Goal: Task Accomplishment & Management: Use online tool/utility

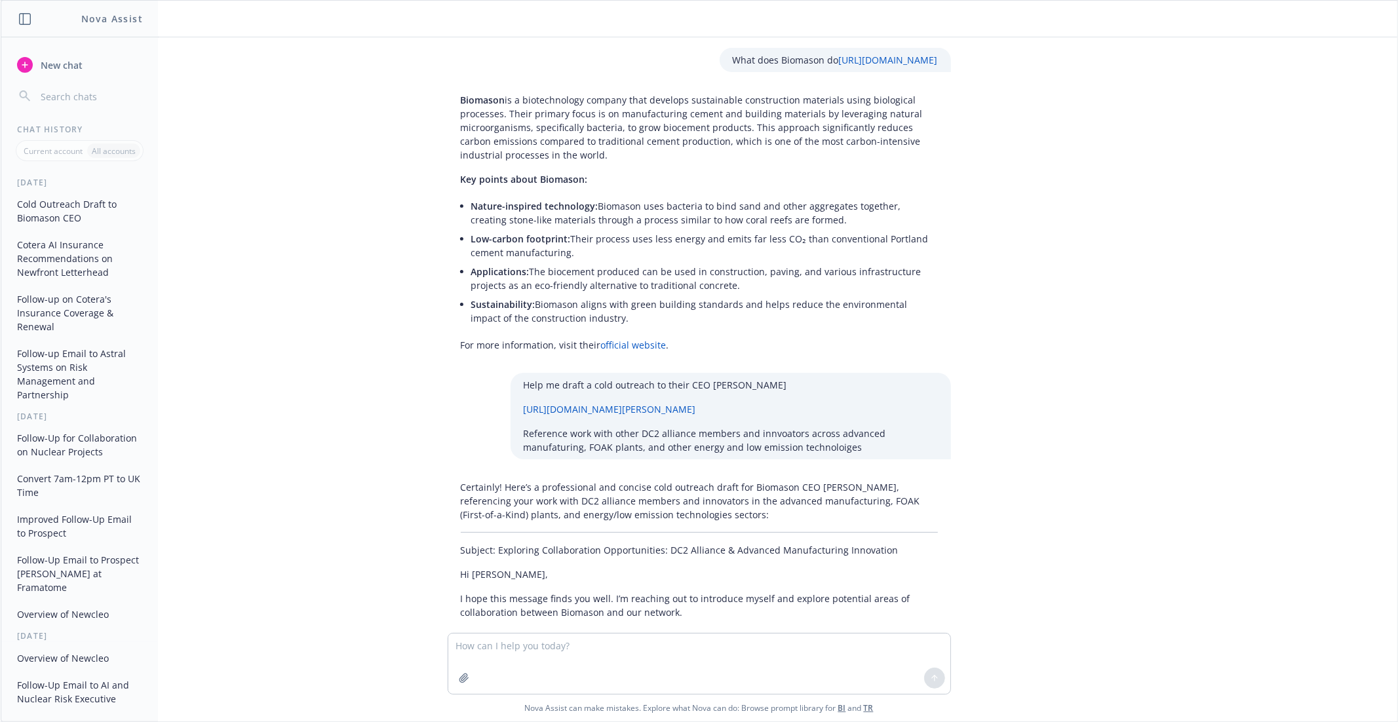
scroll to position [7716, 0]
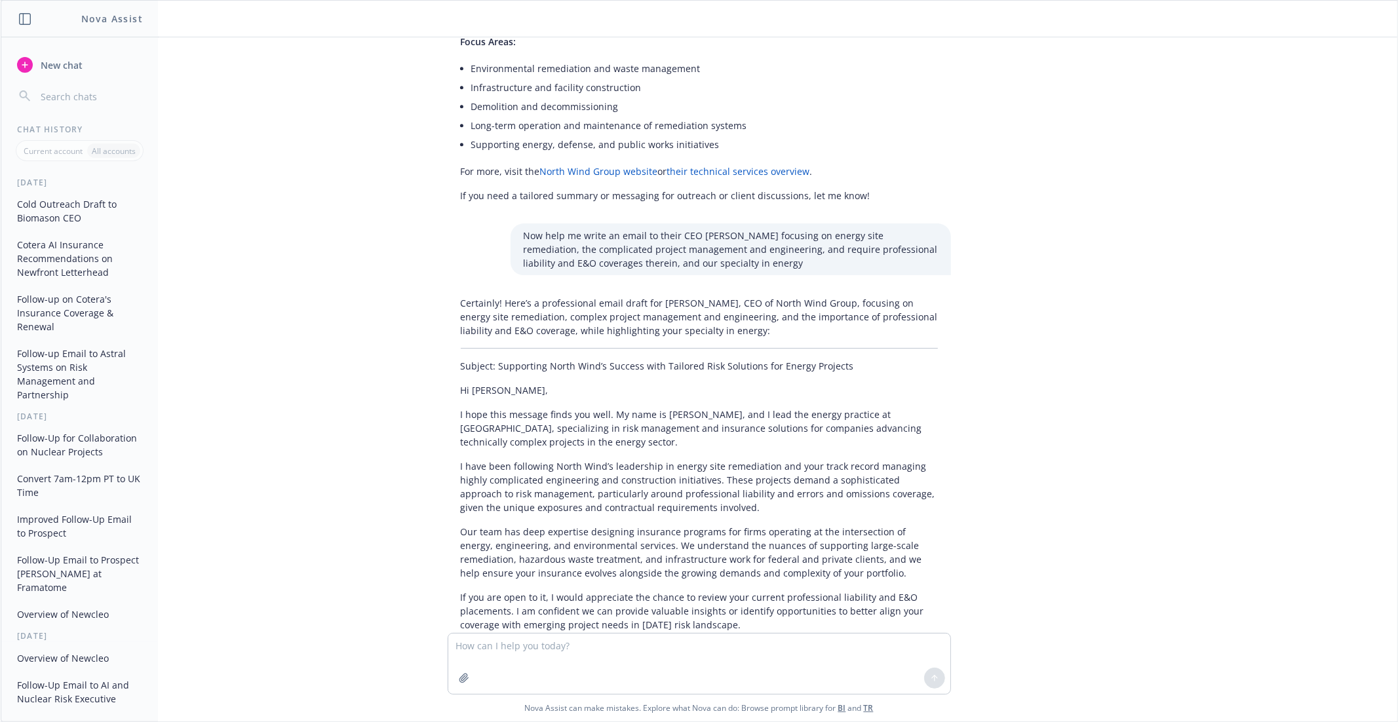
click at [603, 332] on div "Certainly! Here’s a professional email draft for Eugene, CEO of North Wind Grou…" at bounding box center [698, 547] width 503 height 512
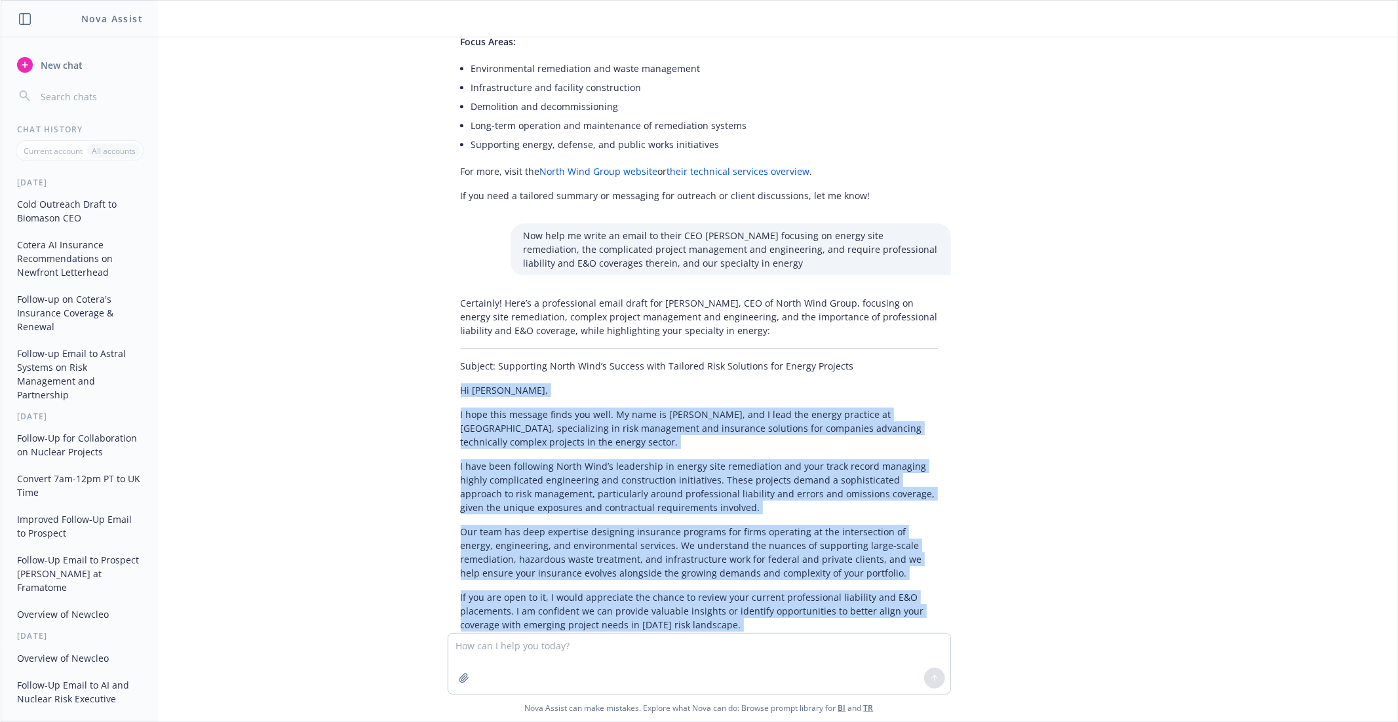
drag, startPoint x: 462, startPoint y: 199, endPoint x: 561, endPoint y: 491, distance: 308.5
click at [561, 491] on div "Certainly! Here’s a professional email draft for Eugene, CEO of North Wind Grou…" at bounding box center [698, 547] width 503 height 512
copy div "Hi Eugene, I hope this message finds you well. My name is Marshall, and I lead …"
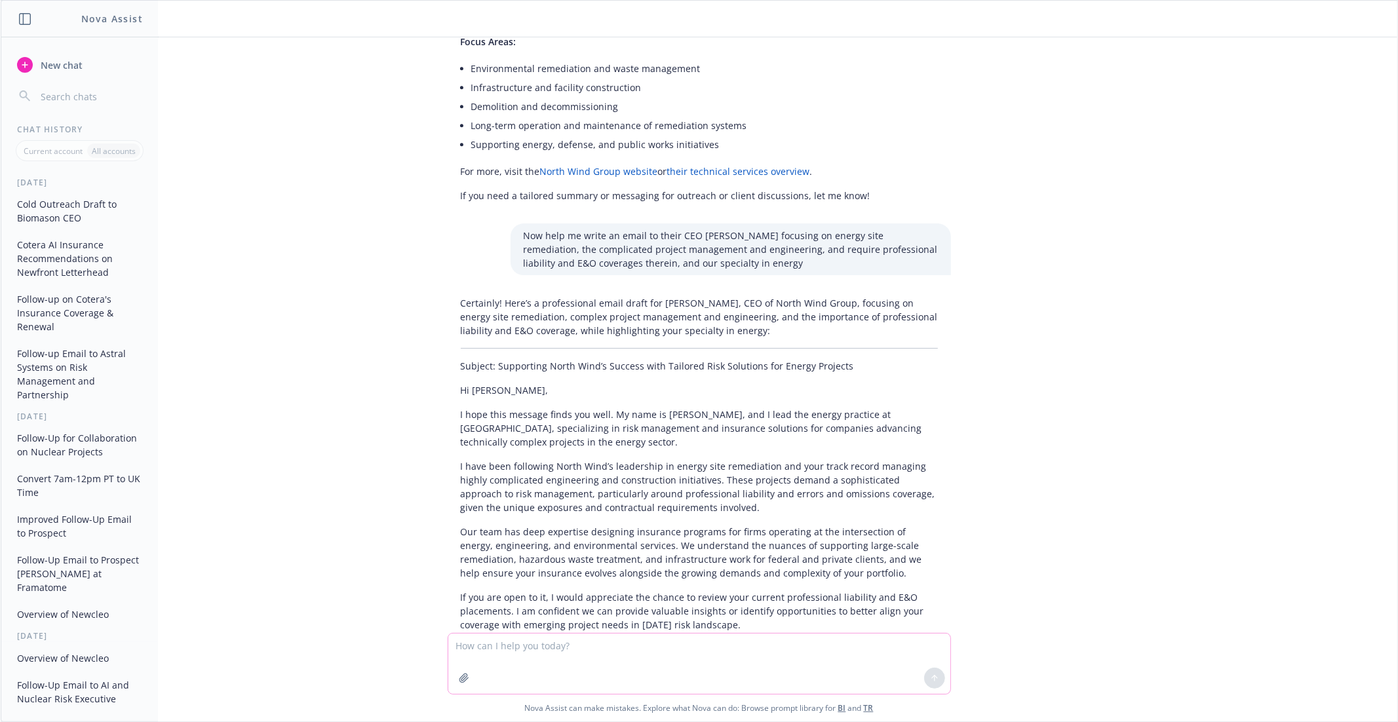
click at [504, 642] on textarea at bounding box center [699, 664] width 502 height 60
paste textarea "Hi Eugene, I hope this message finds you well. My name is Marshall, and I lead …"
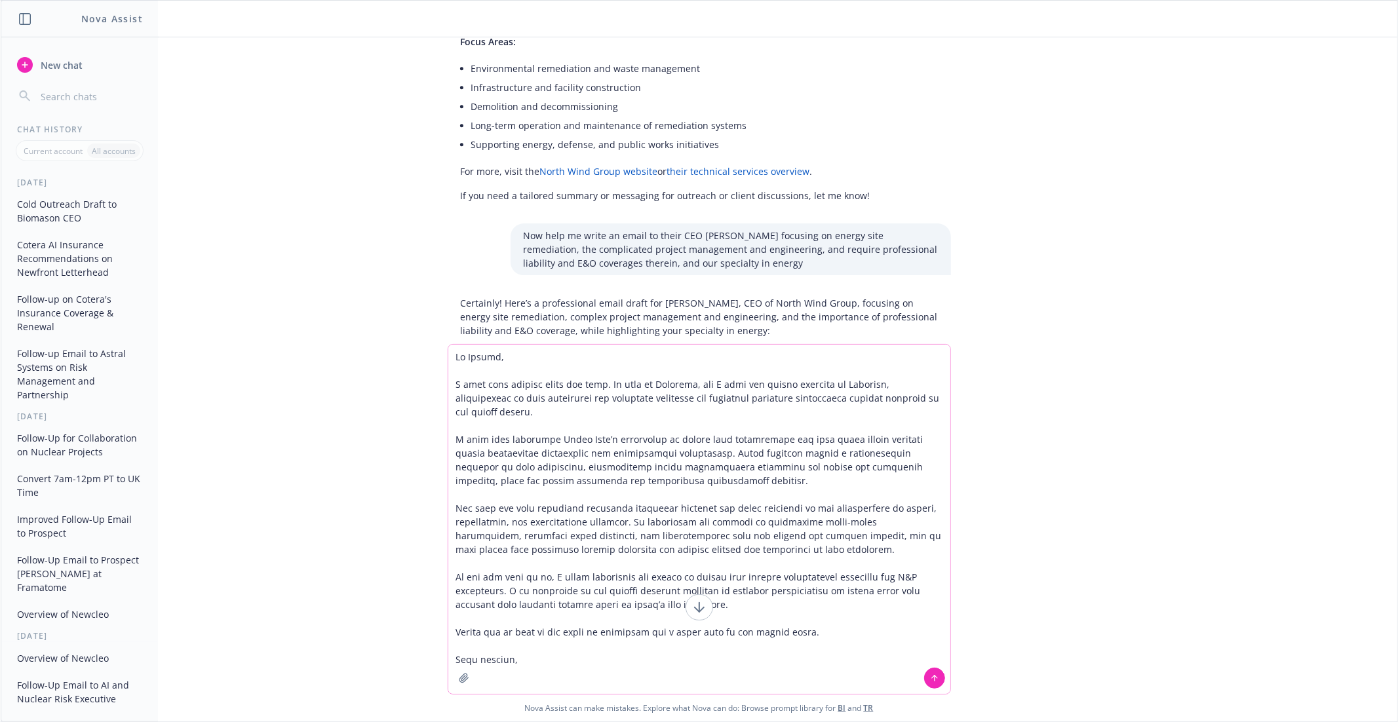
drag, startPoint x: 601, startPoint y: 387, endPoint x: 423, endPoint y: 387, distance: 178.2
click at [423, 387] on div "Nova Assist can make mistakes. Explore what Nova can do: Browse prompt library …" at bounding box center [699, 532] width 1396 height 377
type textarea "Hi Eugene, I hope that you are having a stellar week sir! My name is Marshall, …"
click at [672, 460] on textarea at bounding box center [699, 519] width 502 height 349
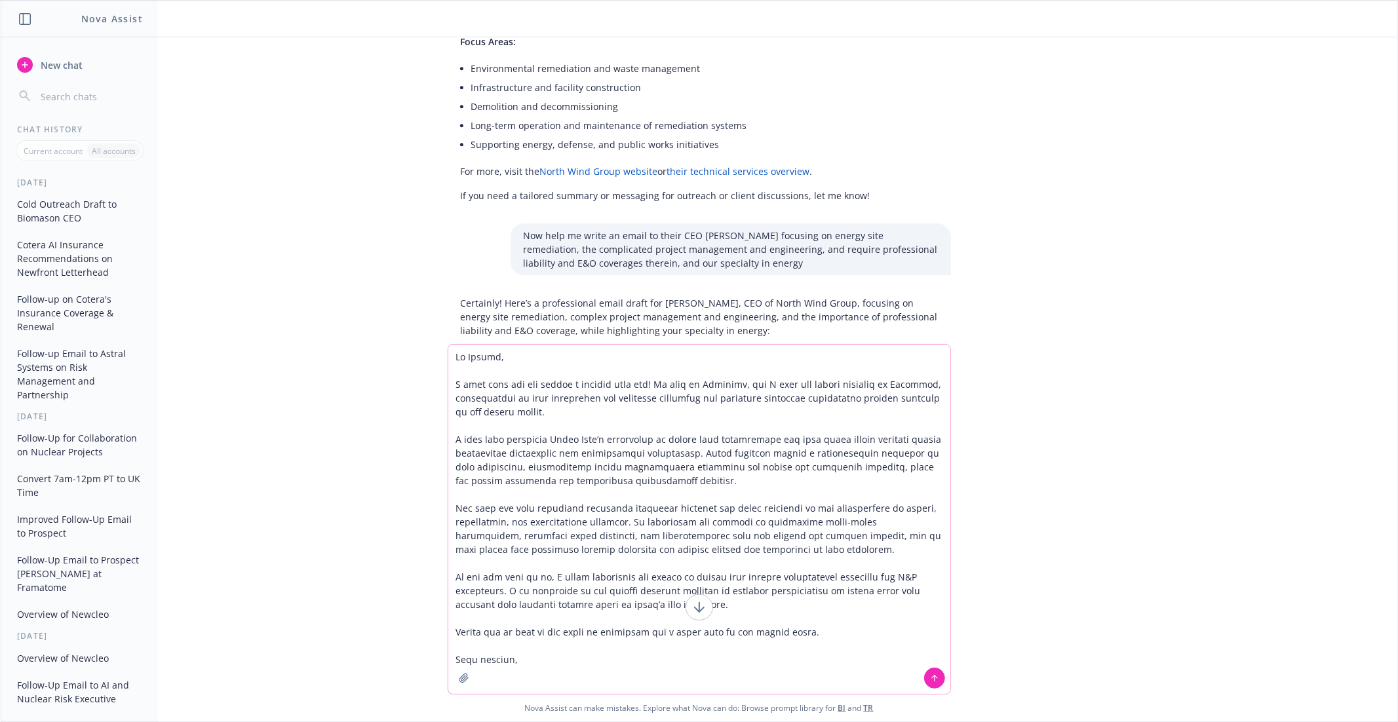
click at [672, 460] on textarea at bounding box center [699, 519] width 502 height 349
click at [658, 463] on textarea at bounding box center [699, 519] width 502 height 349
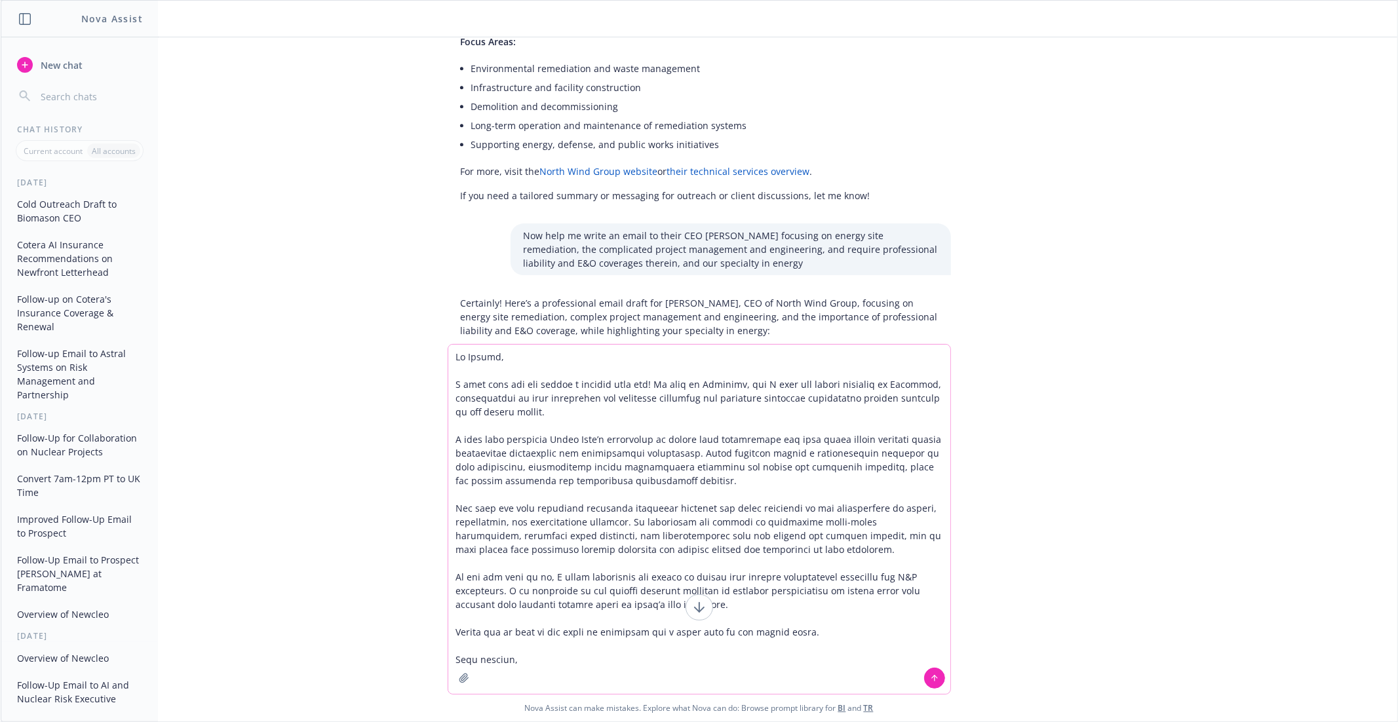
click at [641, 506] on textarea at bounding box center [699, 519] width 502 height 349
click at [641, 532] on textarea at bounding box center [699, 519] width 502 height 349
click at [636, 592] on textarea at bounding box center [699, 519] width 502 height 349
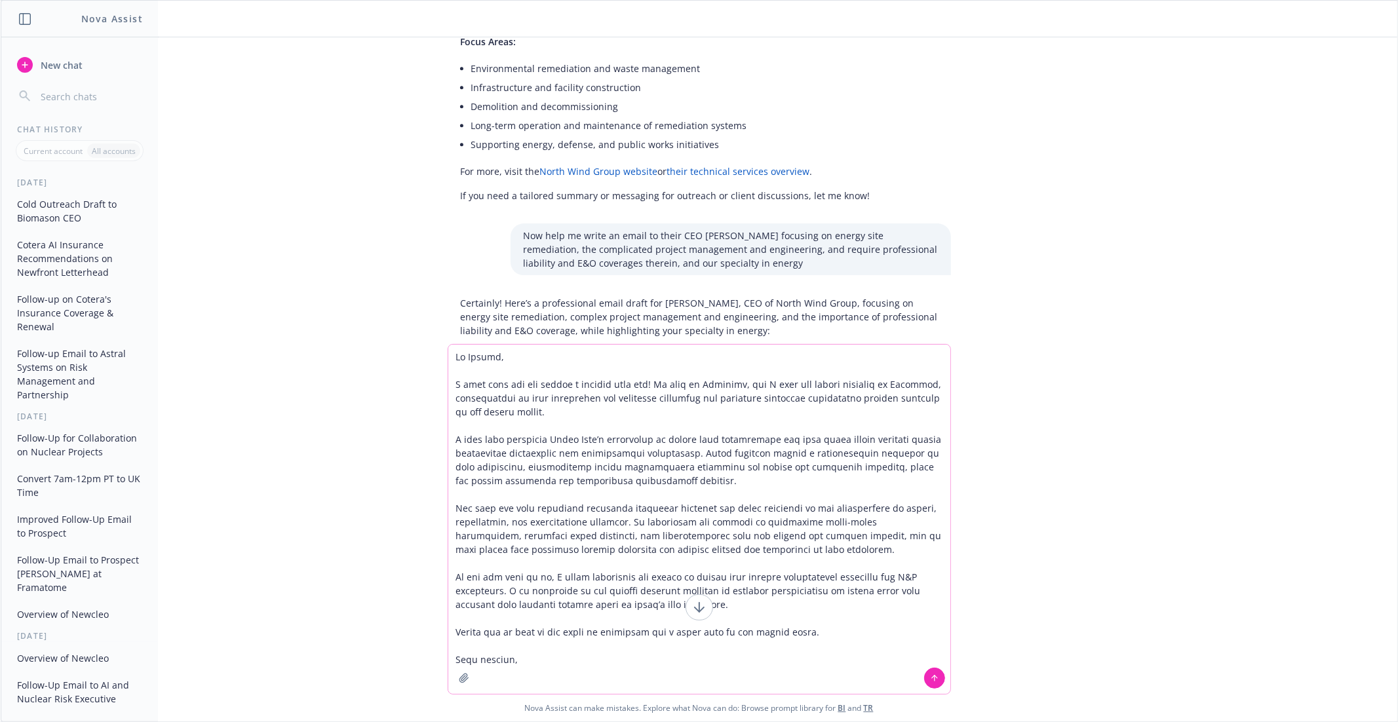
click at [636, 592] on textarea at bounding box center [699, 519] width 502 height 349
click at [609, 594] on textarea at bounding box center [699, 519] width 502 height 349
click at [628, 599] on textarea at bounding box center [699, 519] width 502 height 349
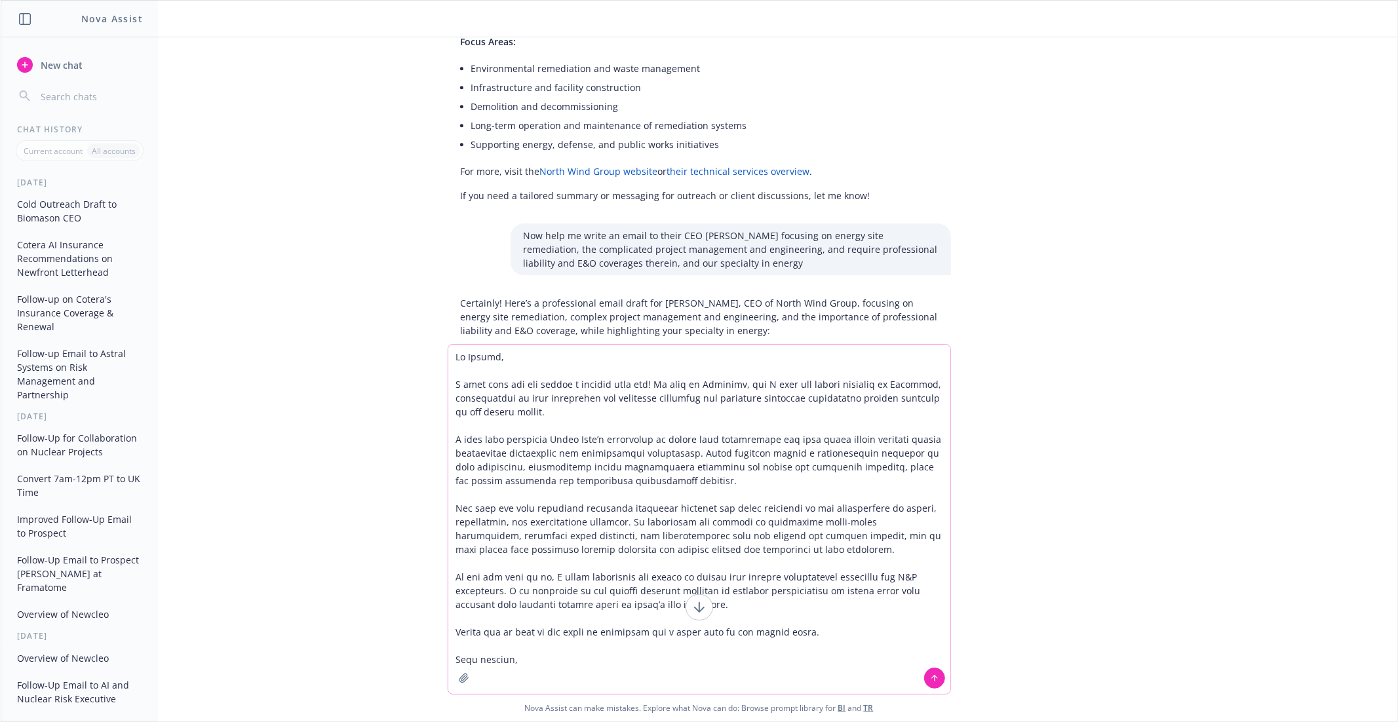
click at [628, 599] on textarea at bounding box center [699, 519] width 502 height 349
click at [829, 636] on textarea at bounding box center [699, 519] width 502 height 349
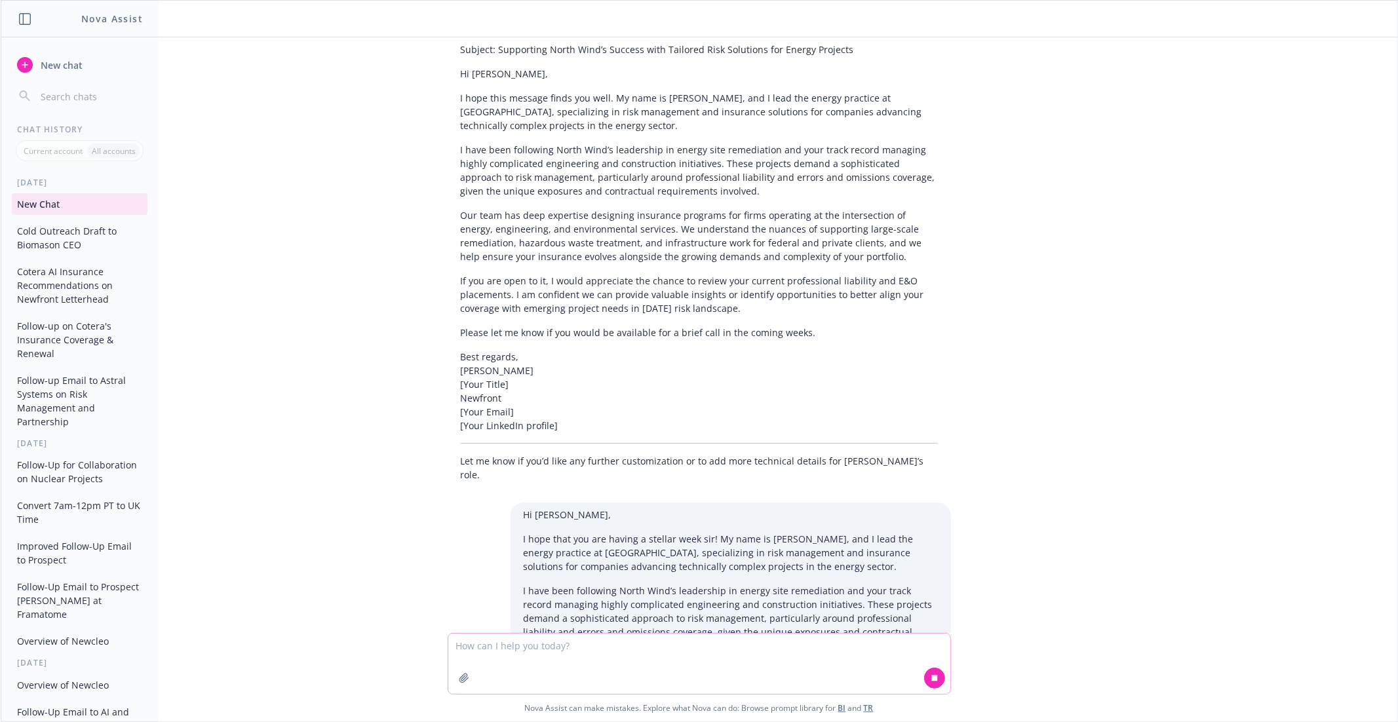
scroll to position [8073, 0]
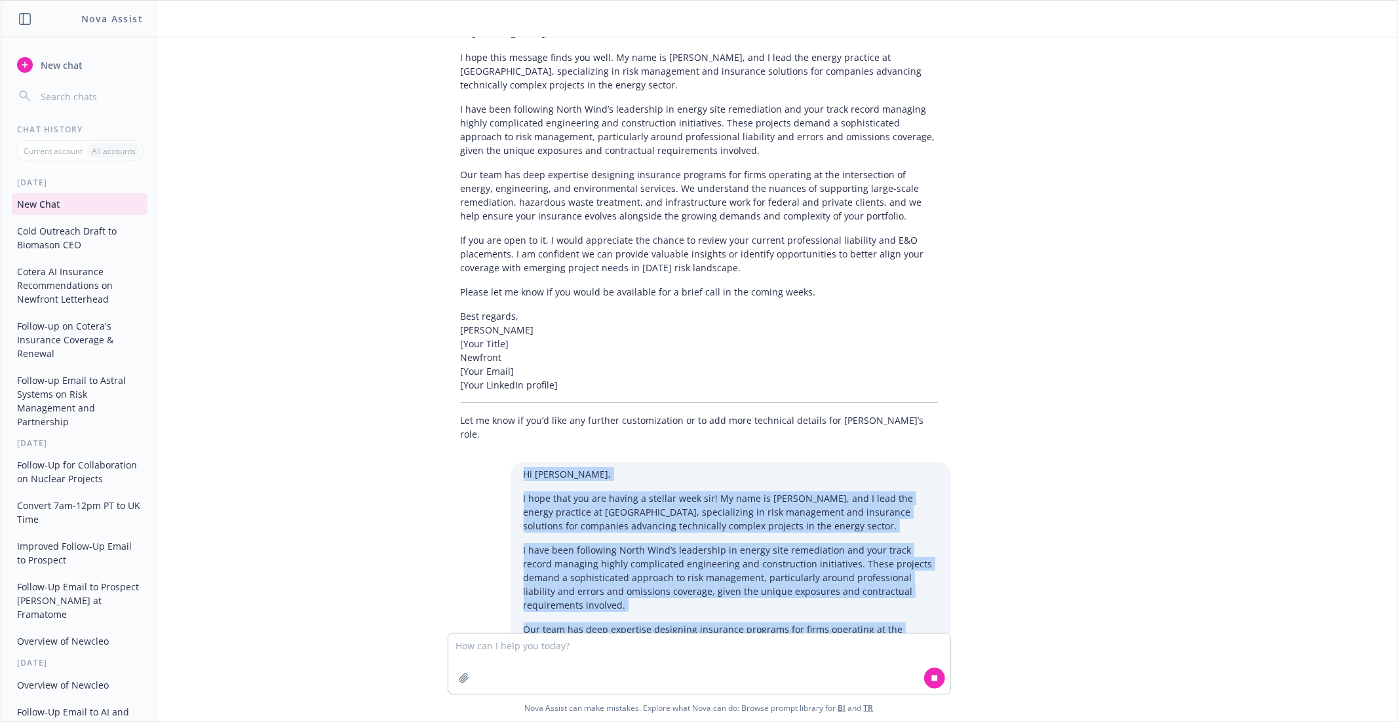
drag, startPoint x: 599, startPoint y: 568, endPoint x: 525, endPoint y: 266, distance: 311.1
click at [525, 462] on div "Hi Eugene, I hope that you are having a stellar week sir! My name is Marshall, …" at bounding box center [730, 636] width 440 height 349
copy div "Hi Eugene, I hope that you are having a stellar week sir! My name is Marshall, …"
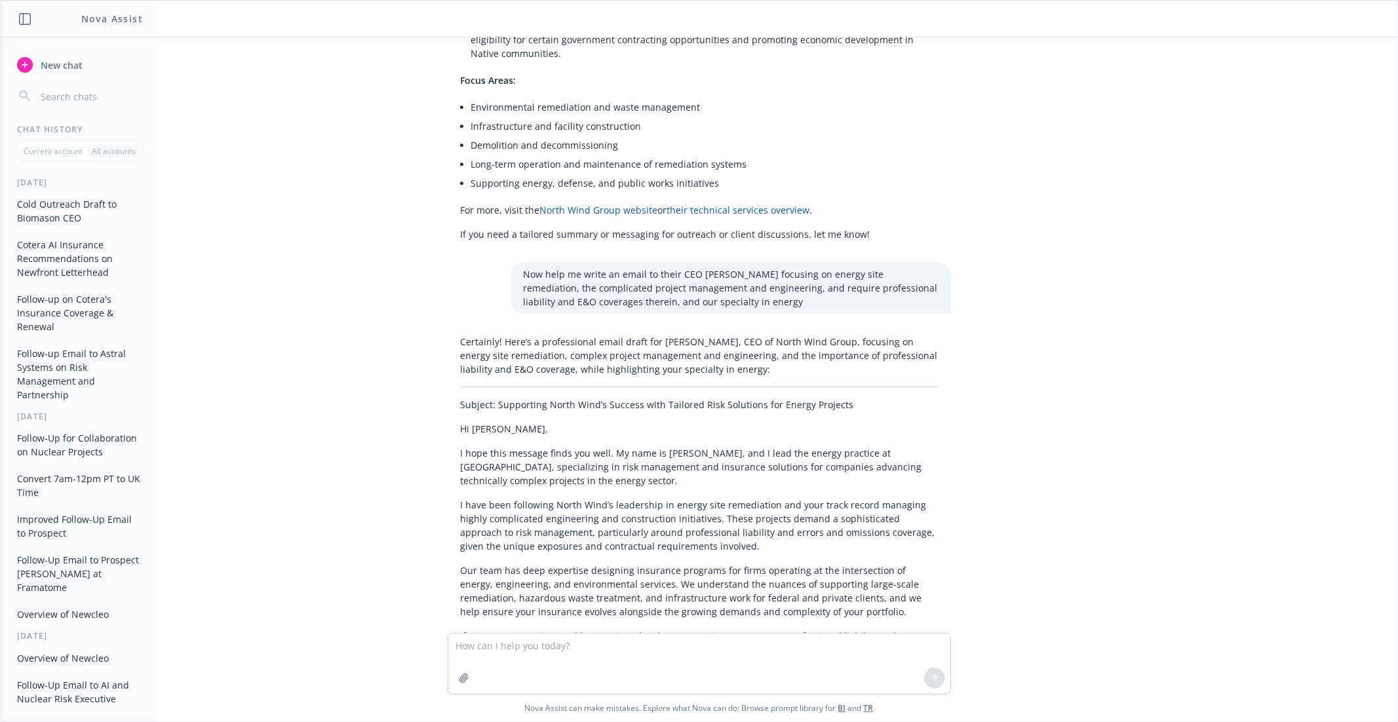
scroll to position [7677, 0]
drag, startPoint x: 851, startPoint y: 217, endPoint x: 496, endPoint y: 221, distance: 355.1
click at [496, 398] on p "Subject: Supporting North Wind’s Success with Tailored Risk Solutions for Energ…" at bounding box center [699, 405] width 477 height 14
copy p "Supporting North Wind’s Success with Tailored Risk Solutions for Energy Projects"
click at [529, 647] on textarea at bounding box center [699, 664] width 502 height 60
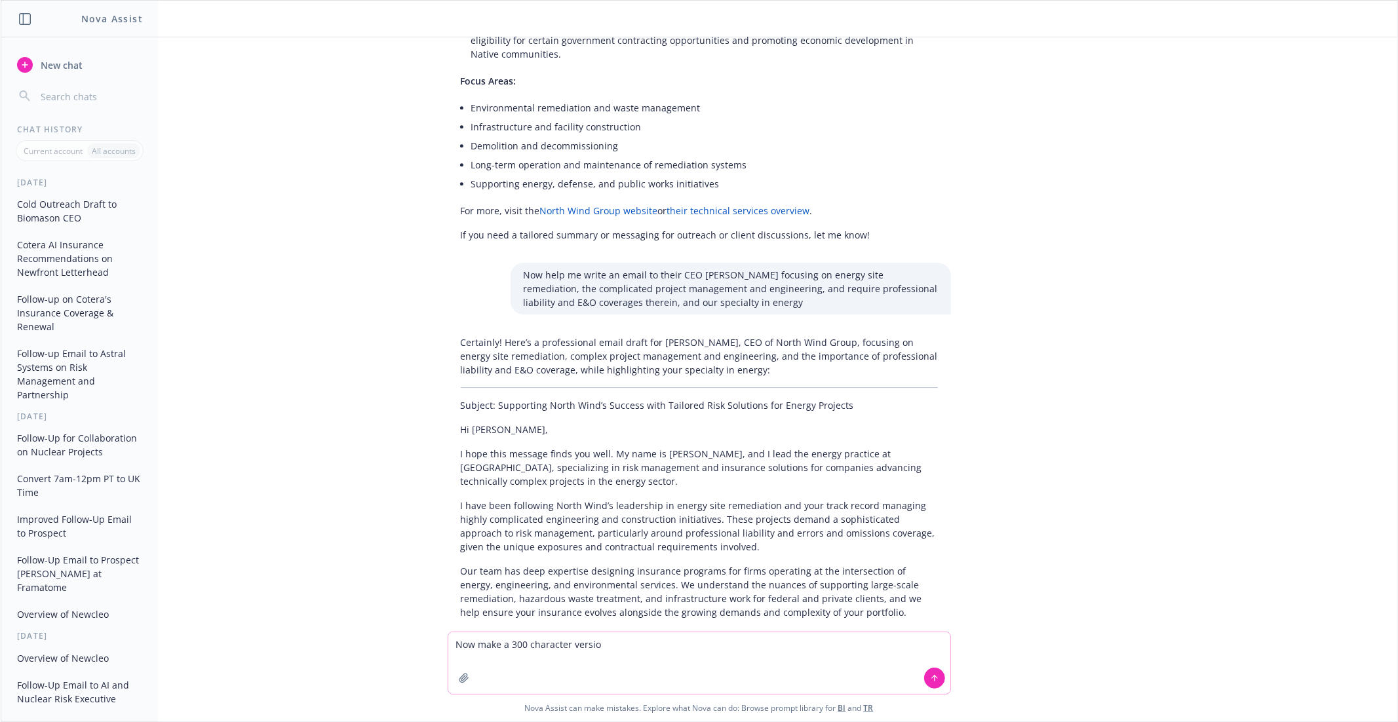
type textarea "Now make a 300 character version"
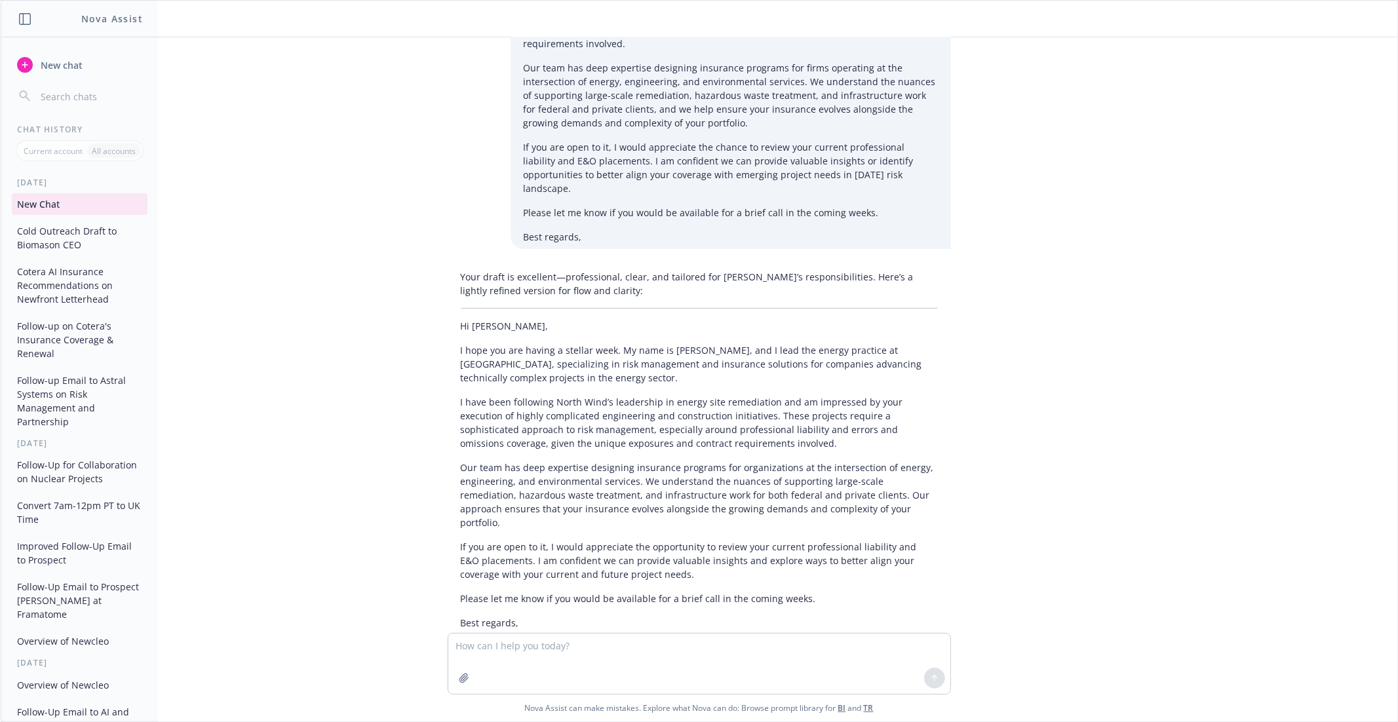
scroll to position [8636, 0]
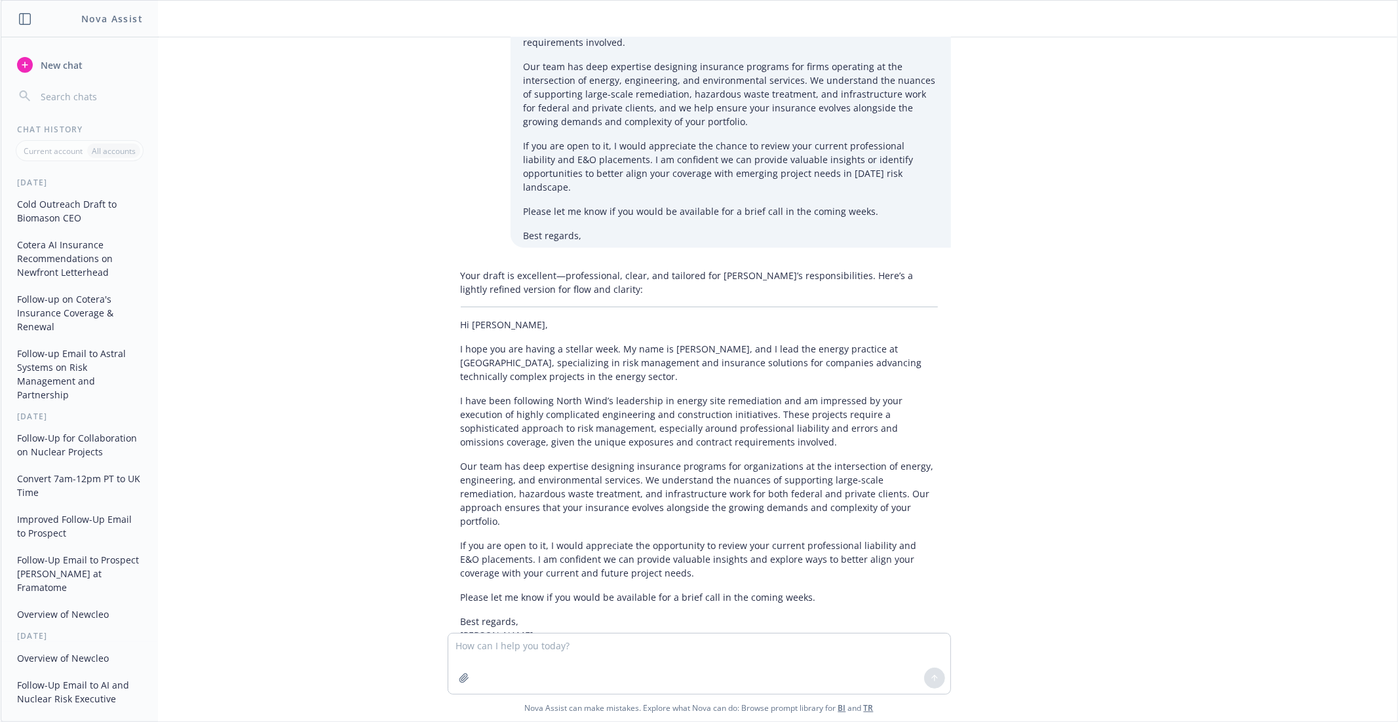
copy p "Hi Eugene, I lead the energy practice at Newfront, specializing in risk solutio…"
click at [638, 657] on textarea at bounding box center [699, 664] width 502 height 60
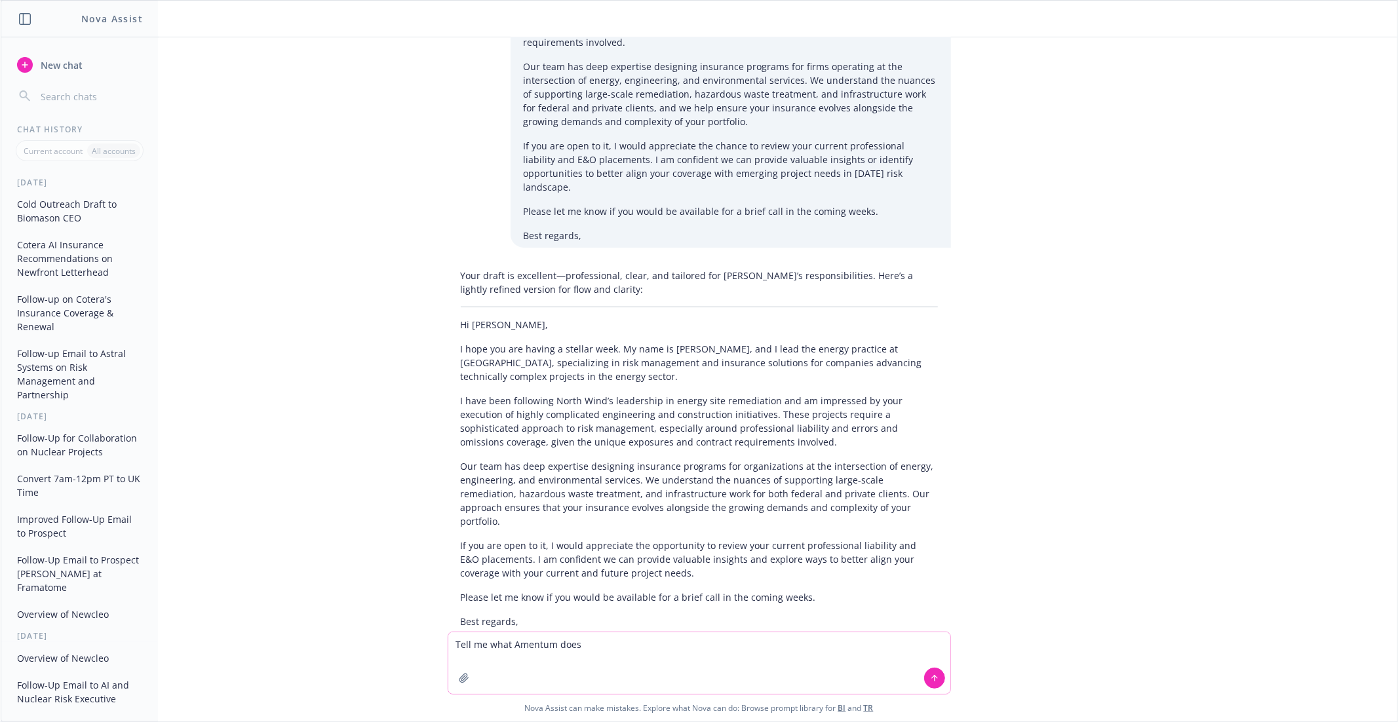
paste textarea "https://www.amentum.com/"
type textarea "Tell me what Amentum does https://www.amentum.com/"
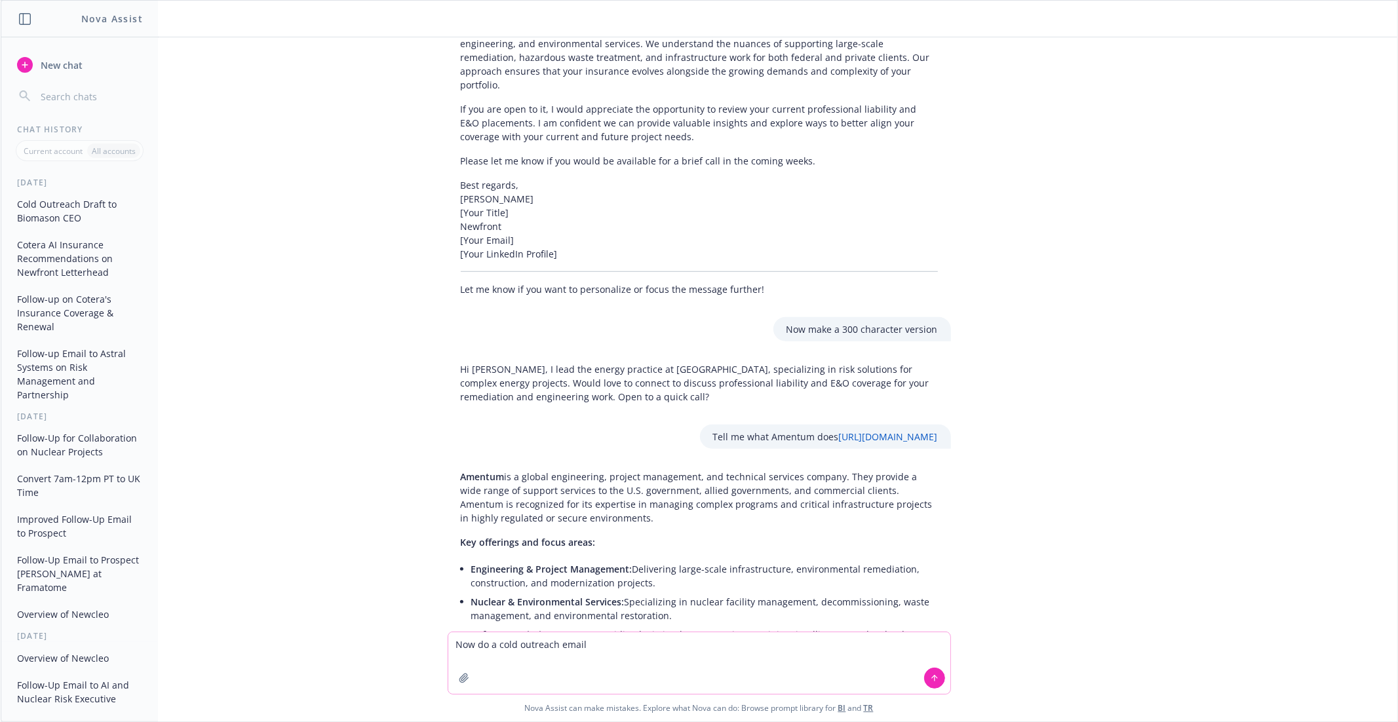
scroll to position [9089, 0]
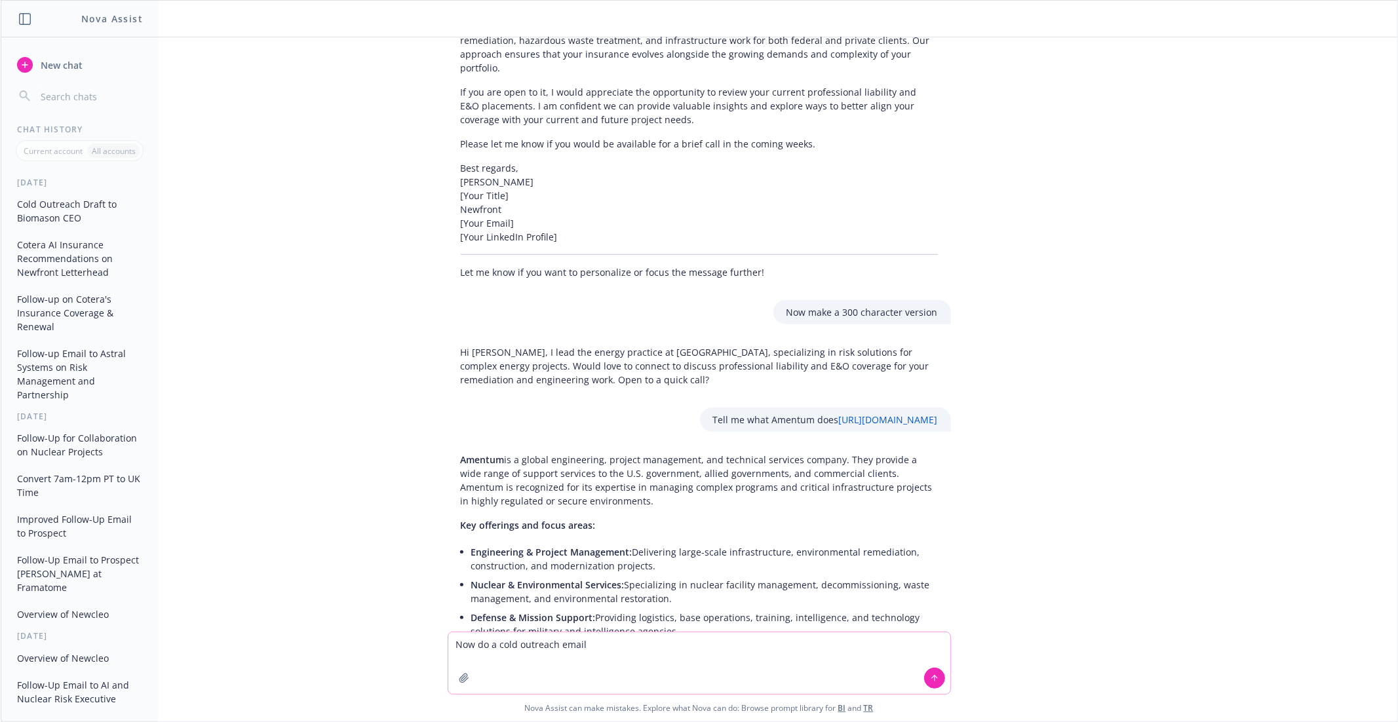
click at [609, 647] on textarea "Now do a cold outreach email" at bounding box center [699, 663] width 502 height 62
click at [886, 659] on textarea "Now do a cold outreach email to their Vp of litigation and general cousel Refer…" at bounding box center [699, 657] width 502 height 74
click at [893, 658] on textarea "Now do a cold outreach email to their Vp of litigation and general cousel Refer…" at bounding box center [699, 657] width 502 height 74
click at [668, 661] on textarea "Now do a cold outreach email to their Vp of litigation and general cousel Refer…" at bounding box center [699, 650] width 502 height 88
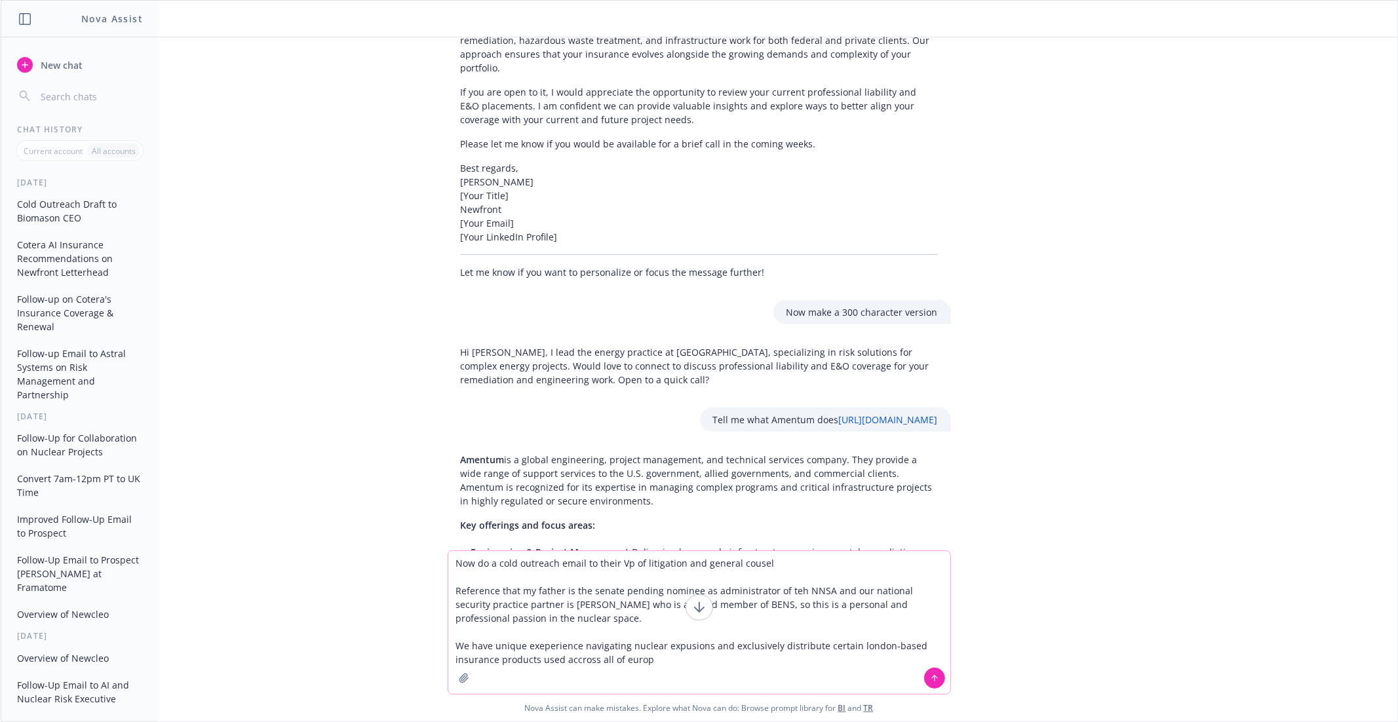
type textarea "Now do a cold outreach email to their Vp of litigation and general cousel Refer…"
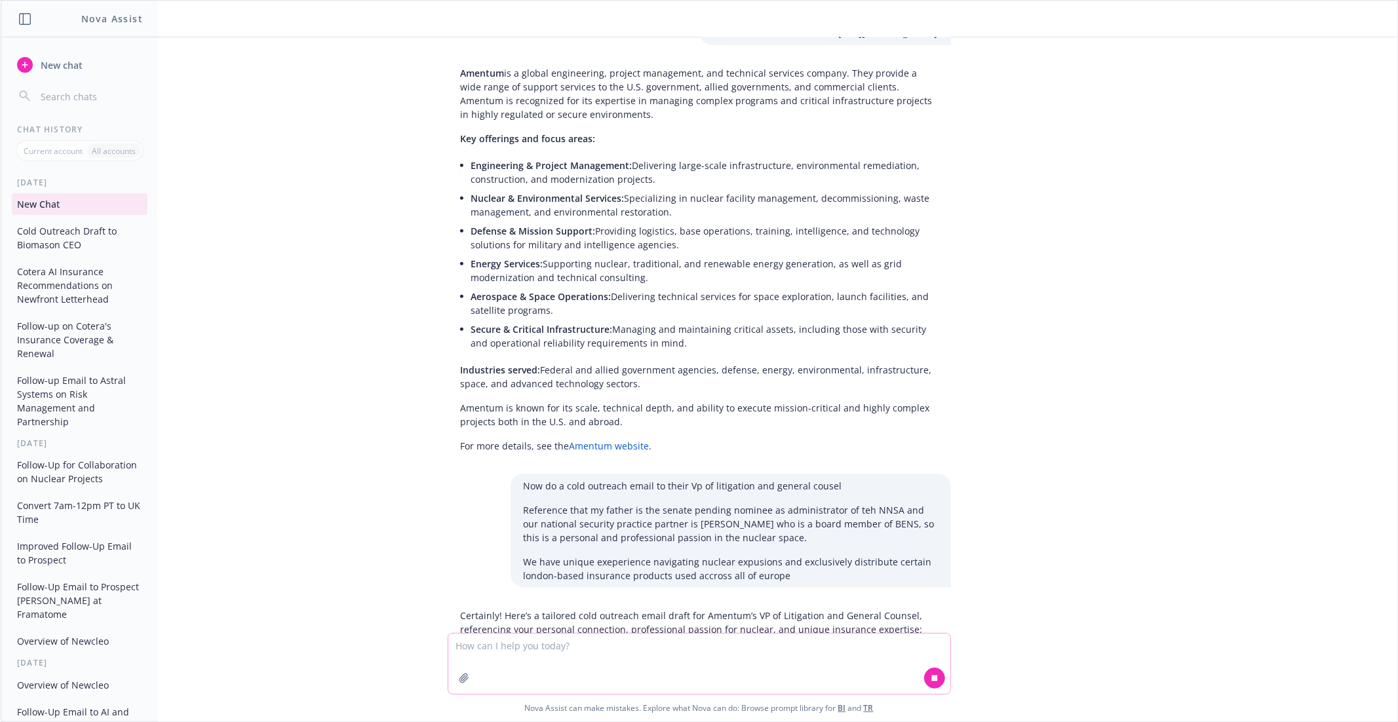
scroll to position [9476, 0]
drag, startPoint x: 461, startPoint y: 442, endPoint x: 531, endPoint y: 501, distance: 91.1
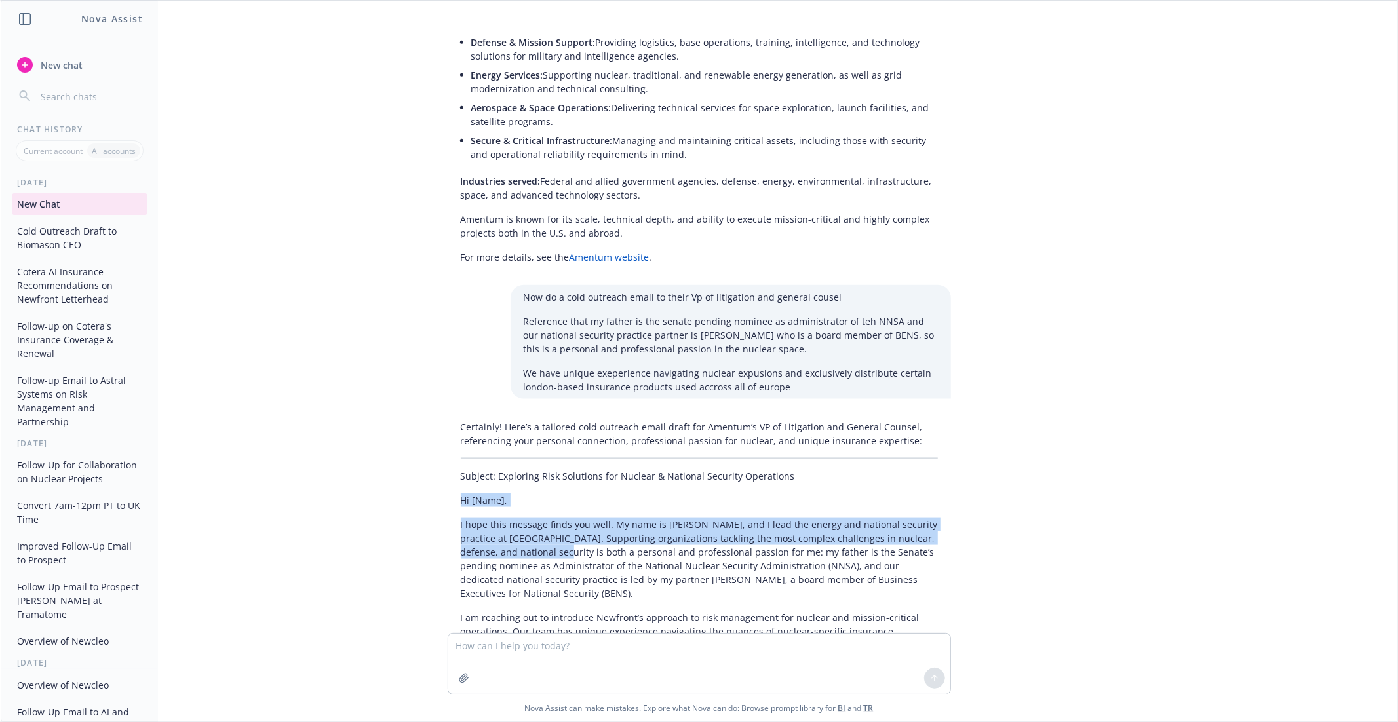
scroll to position [9721, 0]
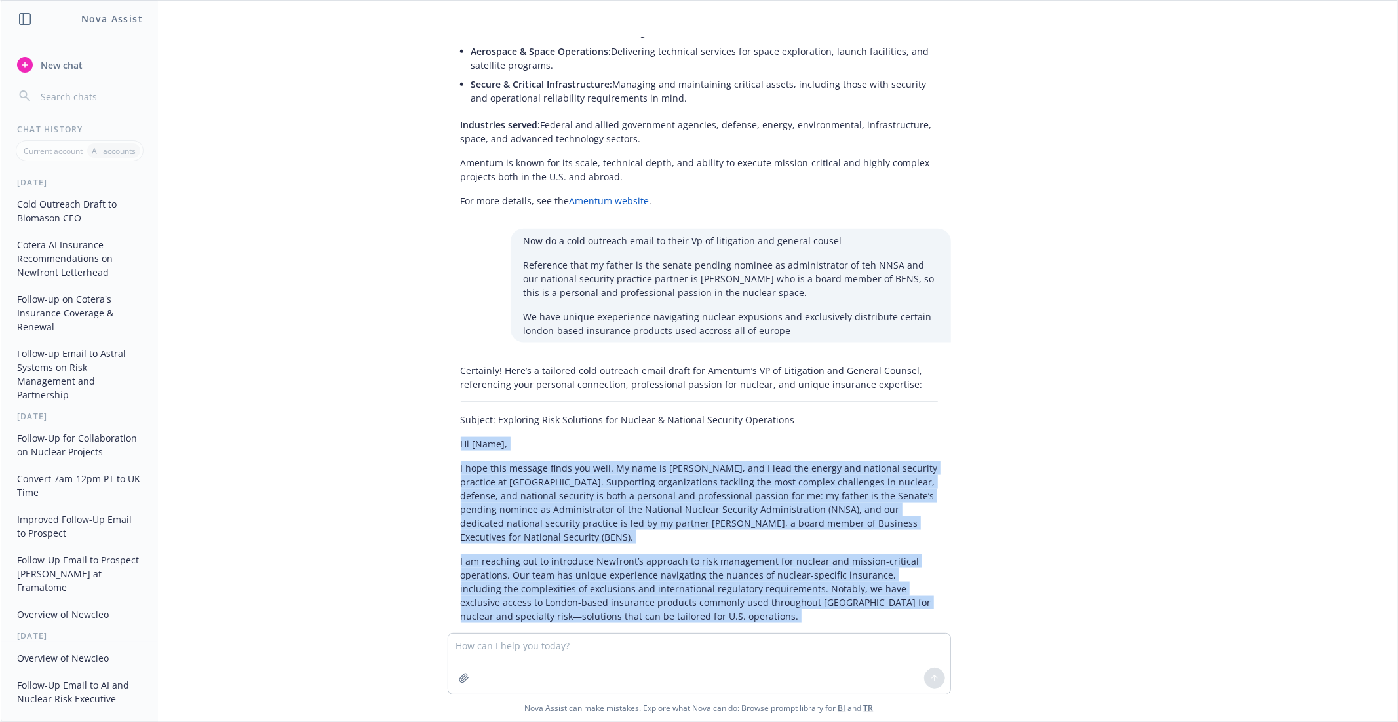
copy div "Hi [Name], I hope this message finds you well. My name is Marshall, and I lead …"
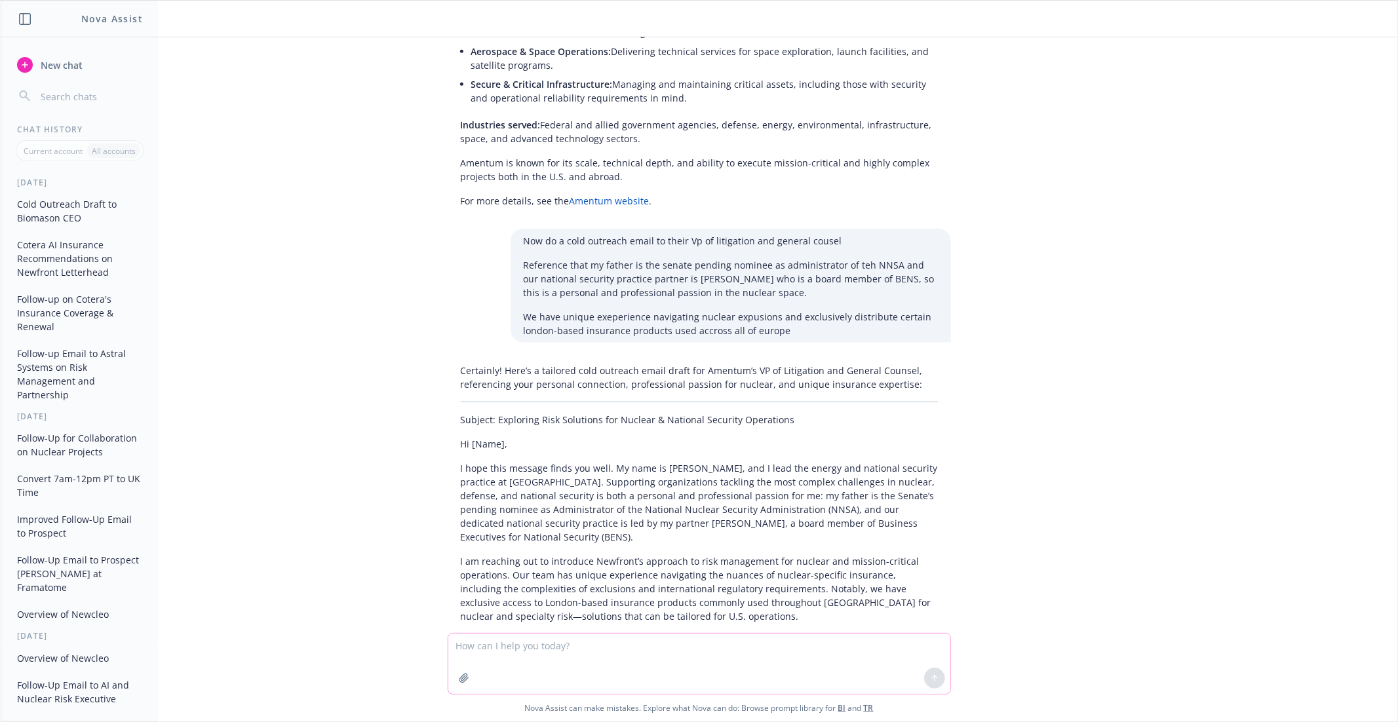
click at [504, 643] on textarea at bounding box center [699, 664] width 502 height 60
paste textarea "Hi [Name], I hope this message finds you well. My name is Marshall, and I lead …"
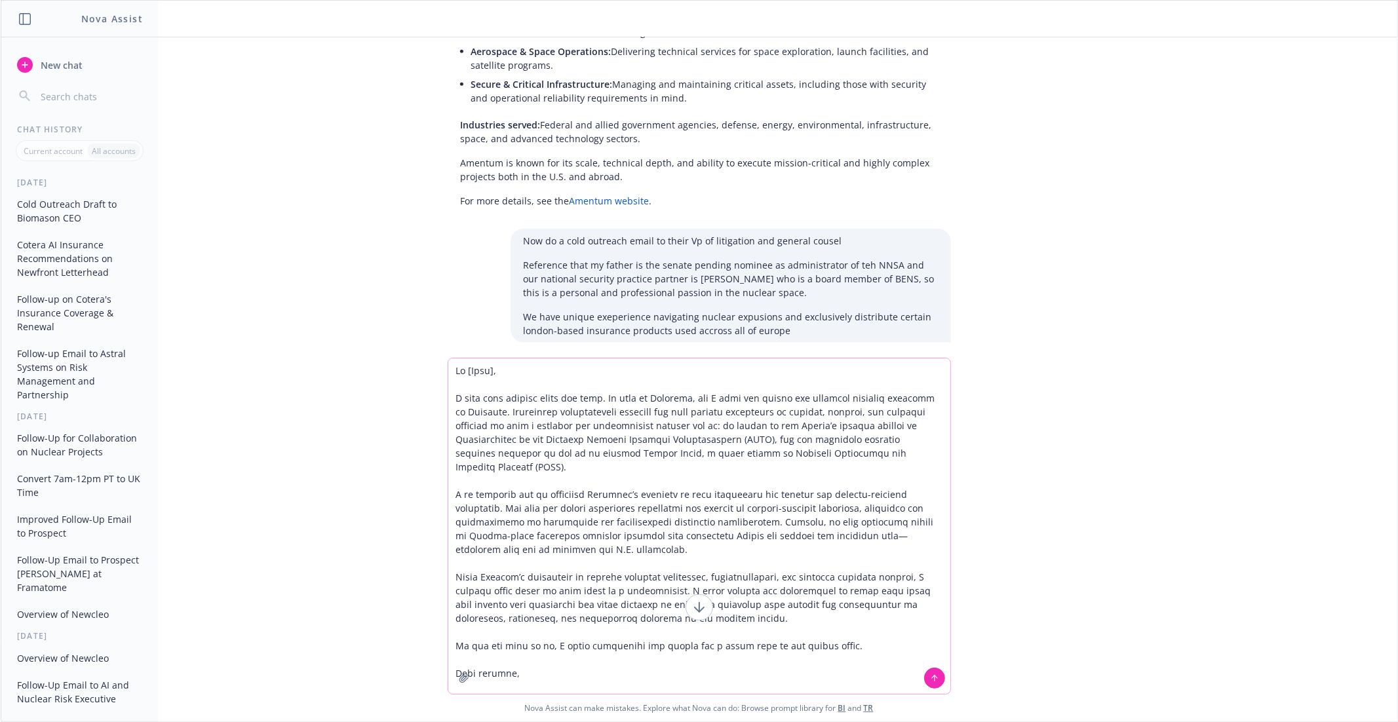
click at [501, 413] on textarea at bounding box center [699, 525] width 502 height 335
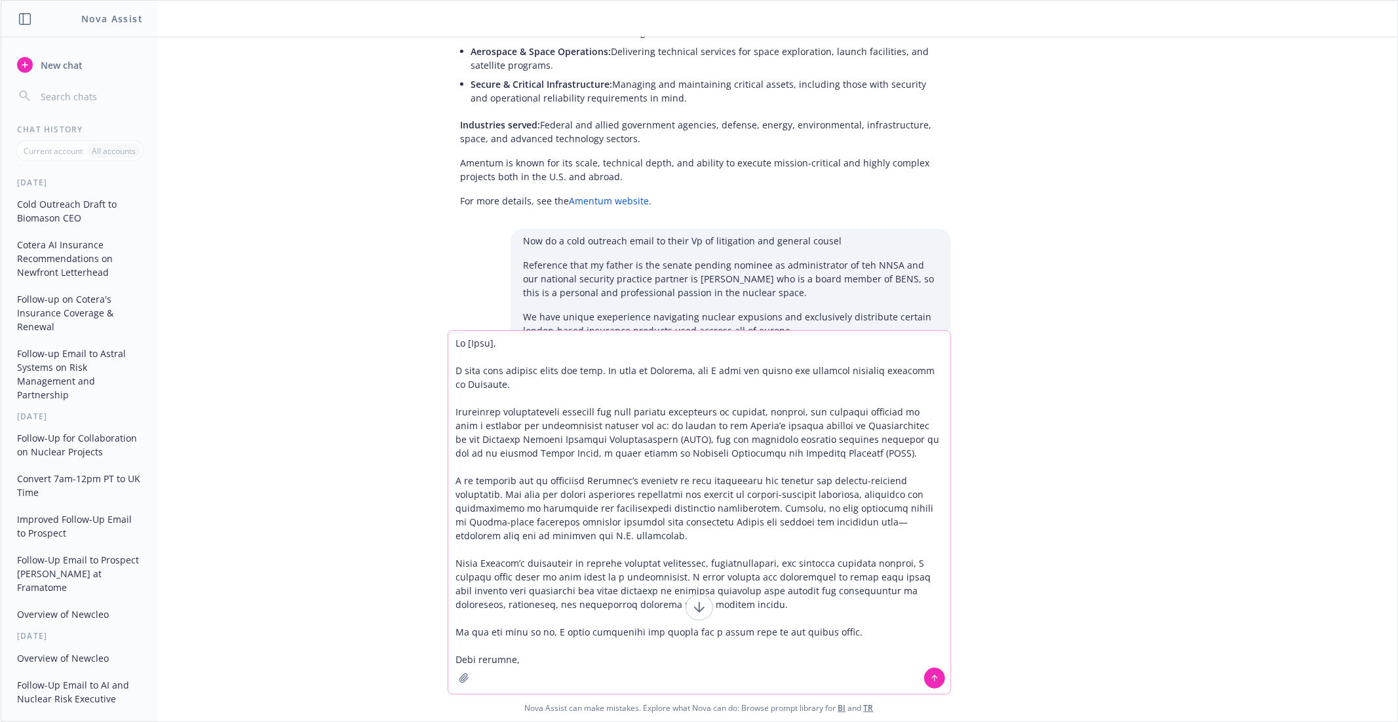
click at [831, 453] on textarea at bounding box center [699, 512] width 502 height 363
click at [786, 448] on textarea at bounding box center [699, 512] width 502 height 363
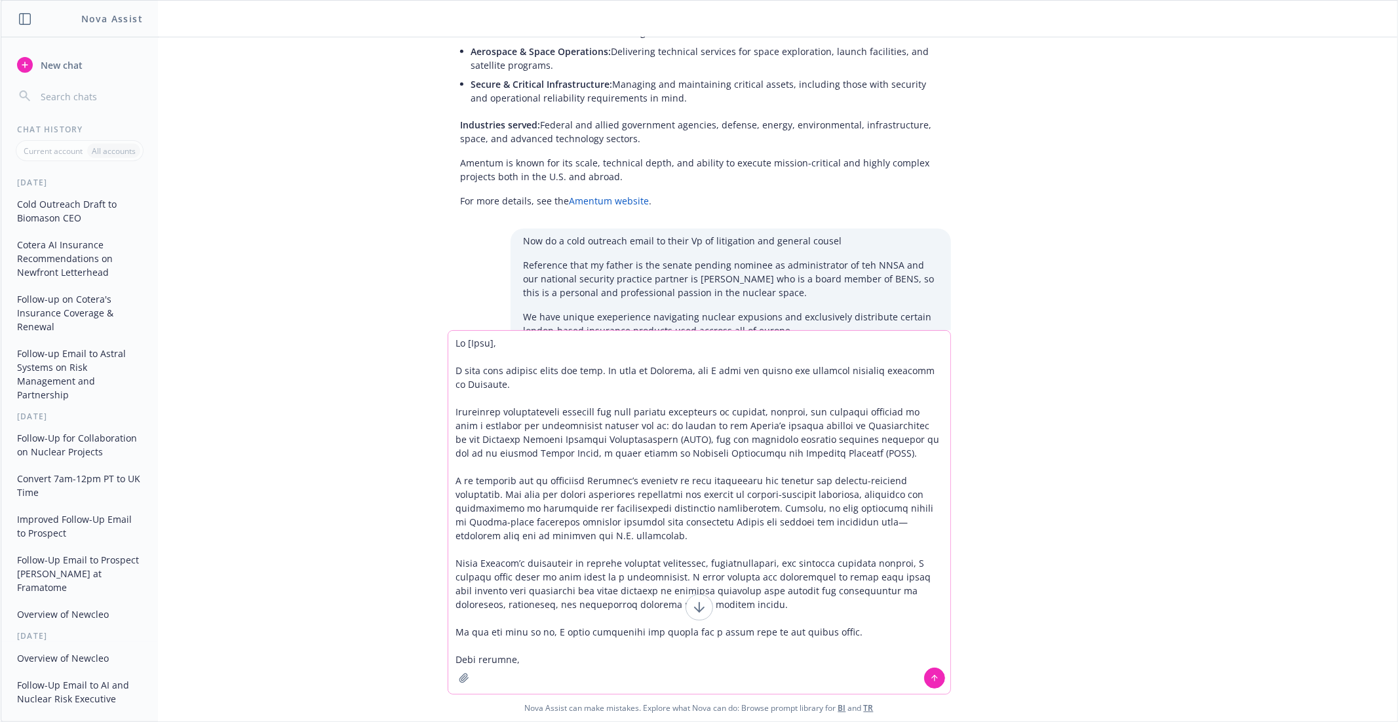
click at [786, 448] on textarea at bounding box center [699, 512] width 502 height 363
click at [736, 445] on textarea at bounding box center [699, 512] width 502 height 363
click at [920, 442] on textarea at bounding box center [699, 512] width 502 height 363
click at [571, 456] on textarea at bounding box center [699, 512] width 502 height 363
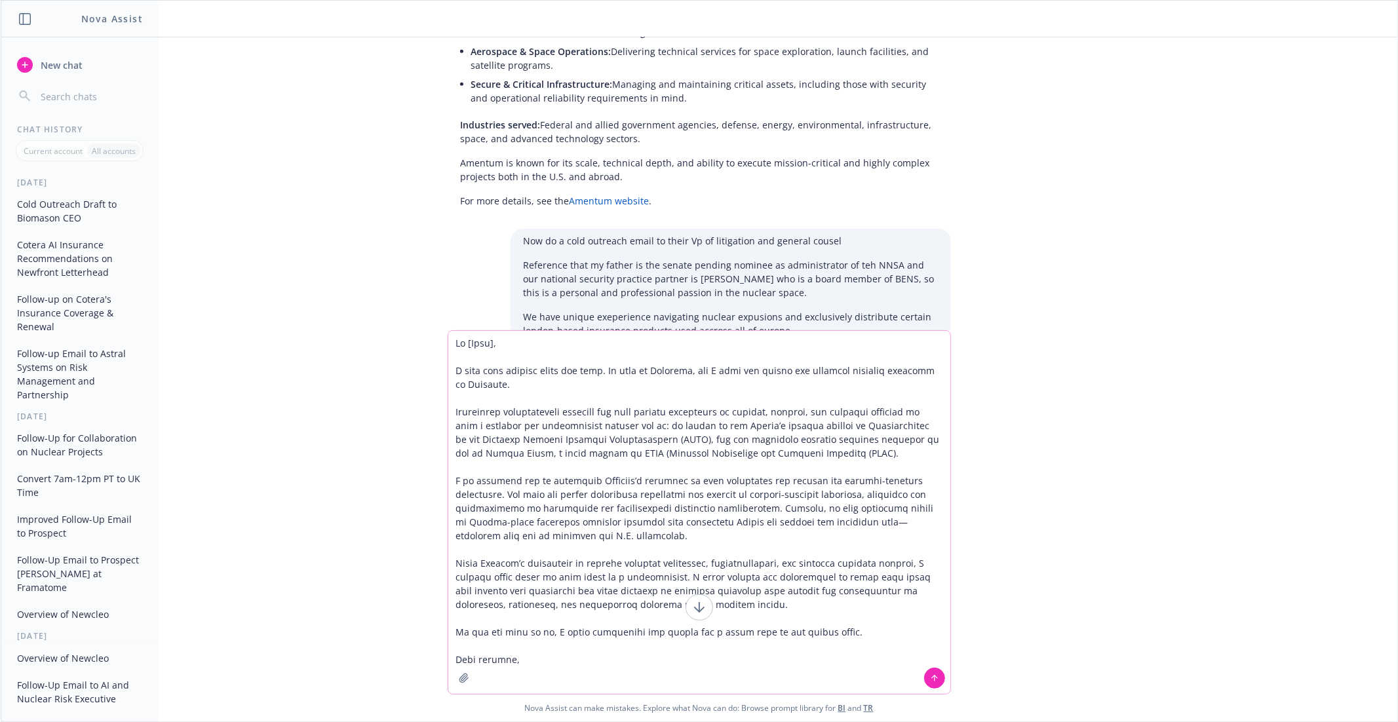
click at [822, 456] on textarea at bounding box center [699, 512] width 502 height 363
click at [667, 379] on textarea at bounding box center [699, 512] width 502 height 363
drag, startPoint x: 601, startPoint y: 370, endPoint x: 449, endPoint y: 370, distance: 152.0
click at [449, 370] on textarea at bounding box center [699, 512] width 502 height 363
click at [499, 346] on textarea at bounding box center [699, 512] width 502 height 363
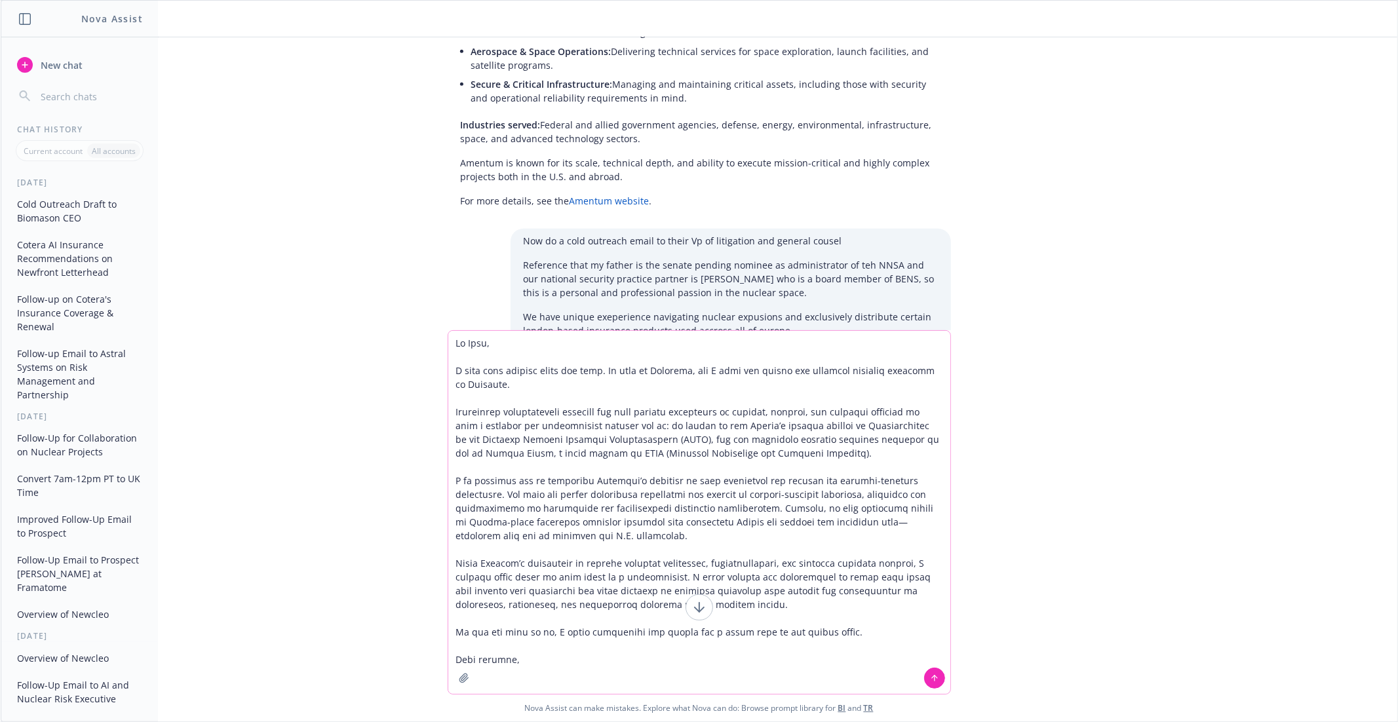
drag, startPoint x: 601, startPoint y: 373, endPoint x: 387, endPoint y: 381, distance: 213.7
click at [387, 381] on div "Nova Assist can make mistakes. Explore what Nova can do: Browse prompt library …" at bounding box center [699, 525] width 1396 height 391
click at [580, 397] on textarea at bounding box center [699, 512] width 502 height 363
drag, startPoint x: 601, startPoint y: 371, endPoint x: 486, endPoint y: 371, distance: 115.3
click at [486, 371] on textarea at bounding box center [699, 512] width 502 height 363
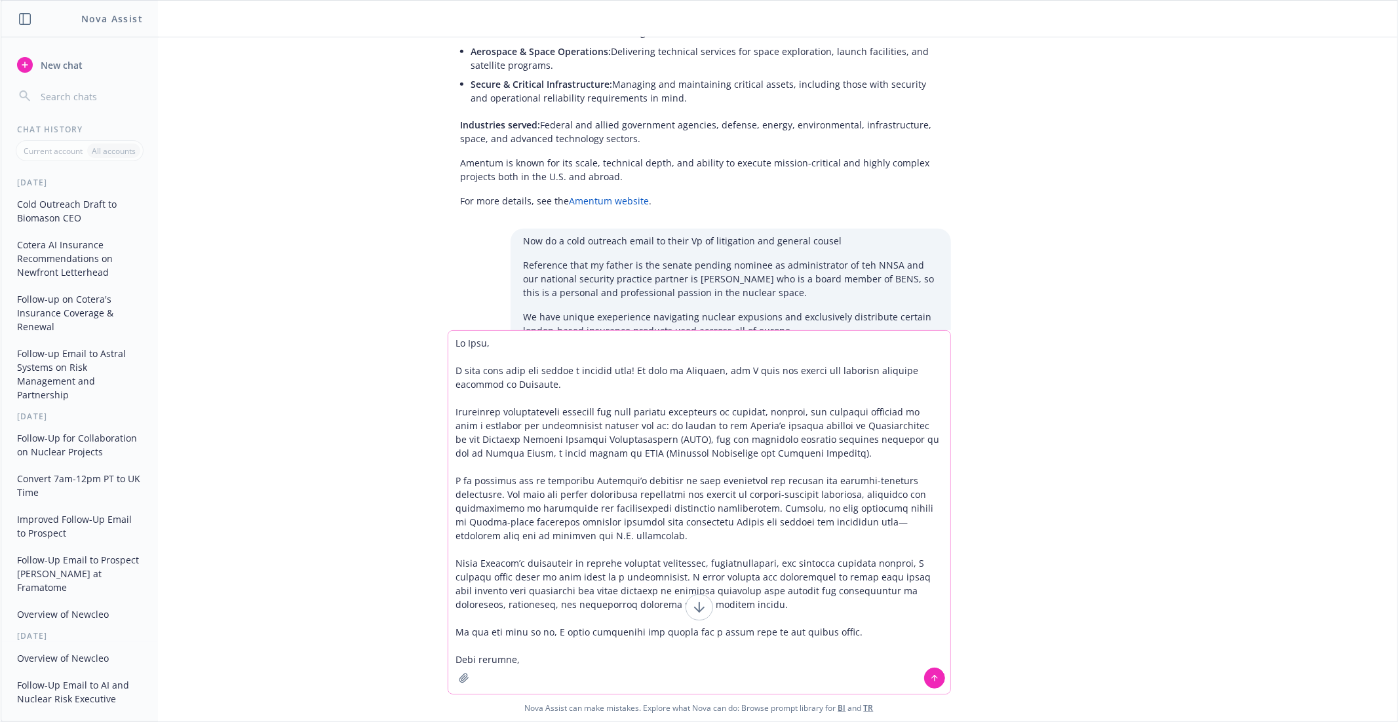
click at [614, 501] on textarea at bounding box center [699, 512] width 502 height 363
click at [626, 502] on textarea at bounding box center [699, 512] width 502 height 363
click at [624, 511] on textarea at bounding box center [699, 512] width 502 height 363
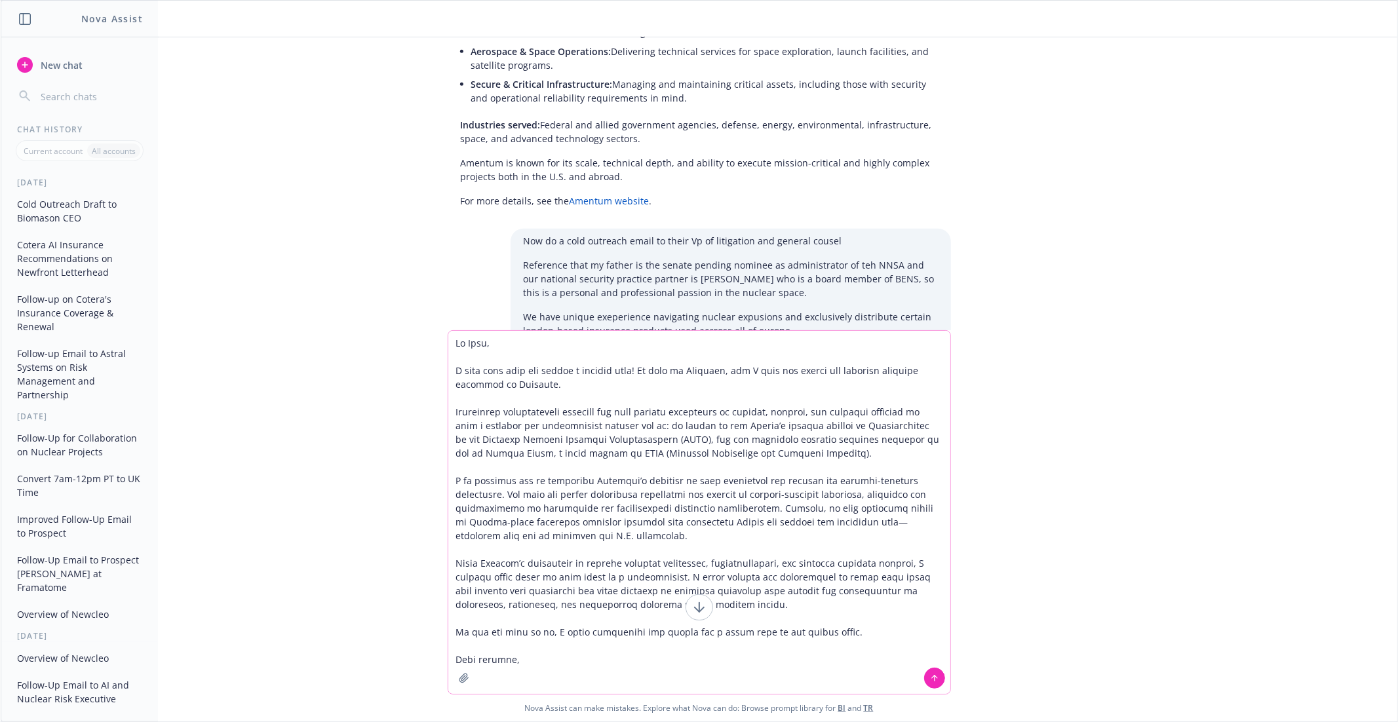
click at [624, 511] on textarea at bounding box center [699, 512] width 502 height 363
click at [607, 509] on textarea at bounding box center [699, 512] width 502 height 363
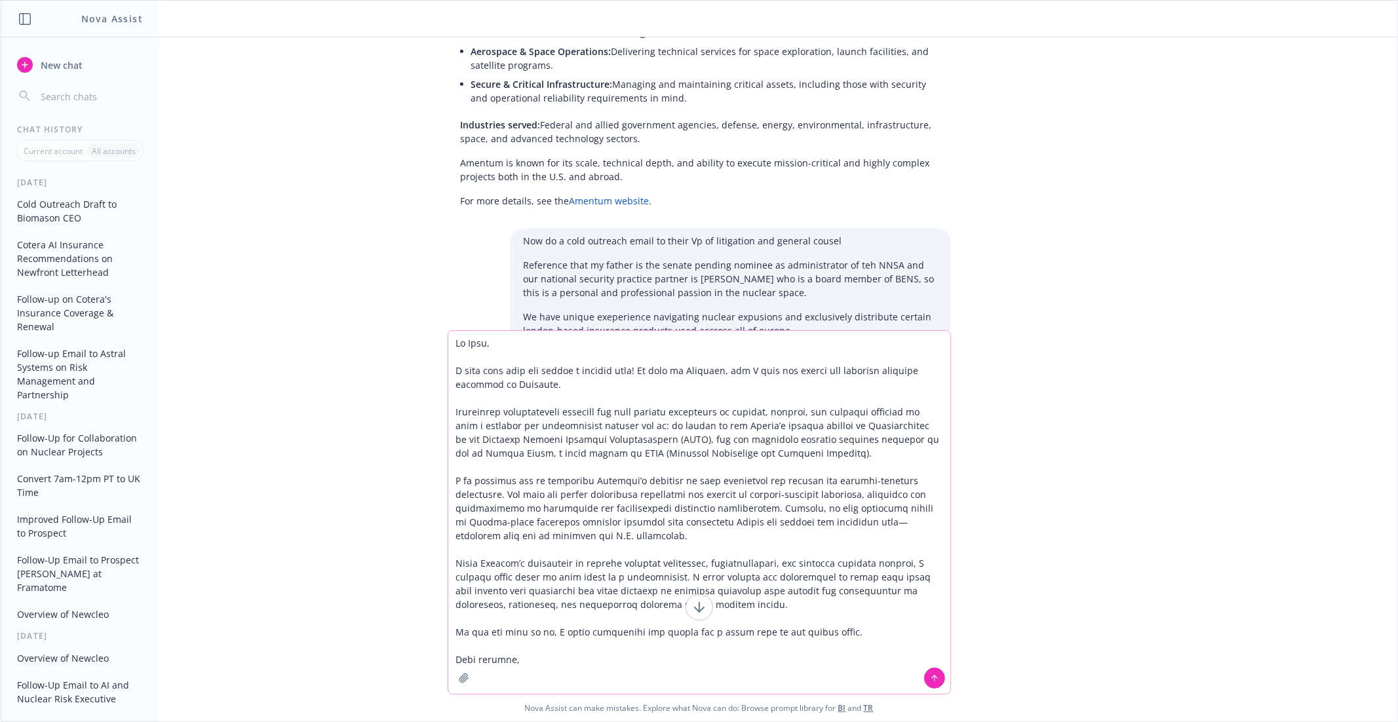
click at [611, 519] on textarea at bounding box center [699, 512] width 502 height 363
click at [641, 527] on textarea at bounding box center [699, 512] width 502 height 363
click at [627, 517] on textarea at bounding box center [699, 512] width 502 height 363
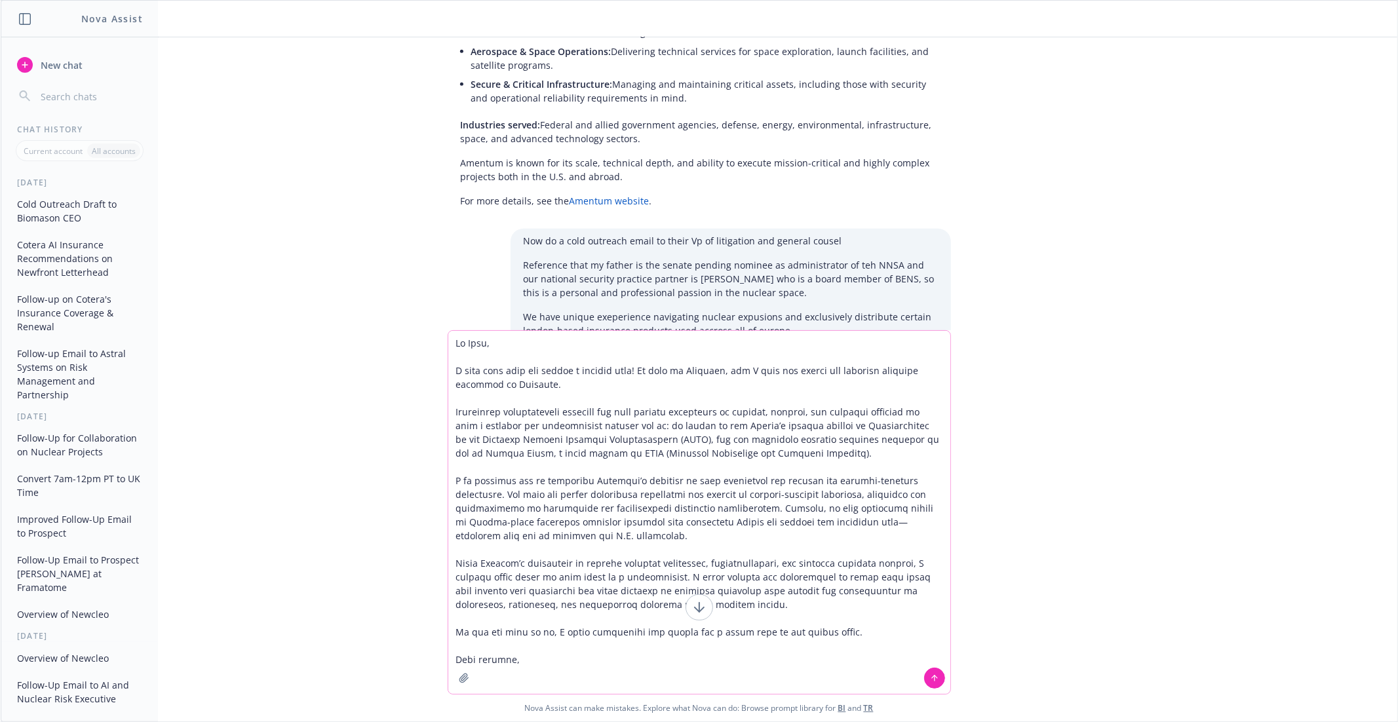
click at [627, 517] on textarea at bounding box center [699, 512] width 502 height 363
click at [654, 517] on textarea at bounding box center [699, 512] width 502 height 363
click at [671, 531] on textarea at bounding box center [699, 512] width 502 height 363
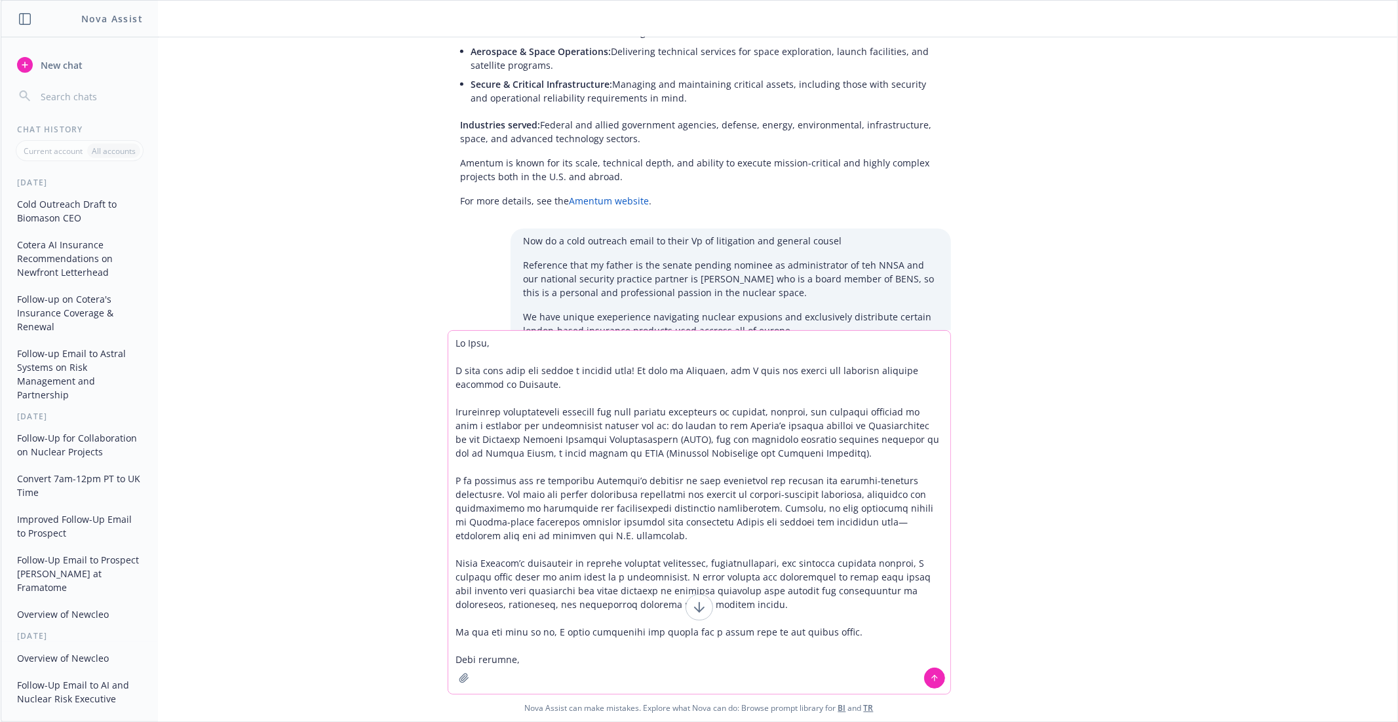
click at [671, 531] on textarea at bounding box center [699, 512] width 502 height 363
click at [684, 524] on textarea at bounding box center [699, 512] width 502 height 363
click at [649, 529] on textarea at bounding box center [699, 512] width 502 height 363
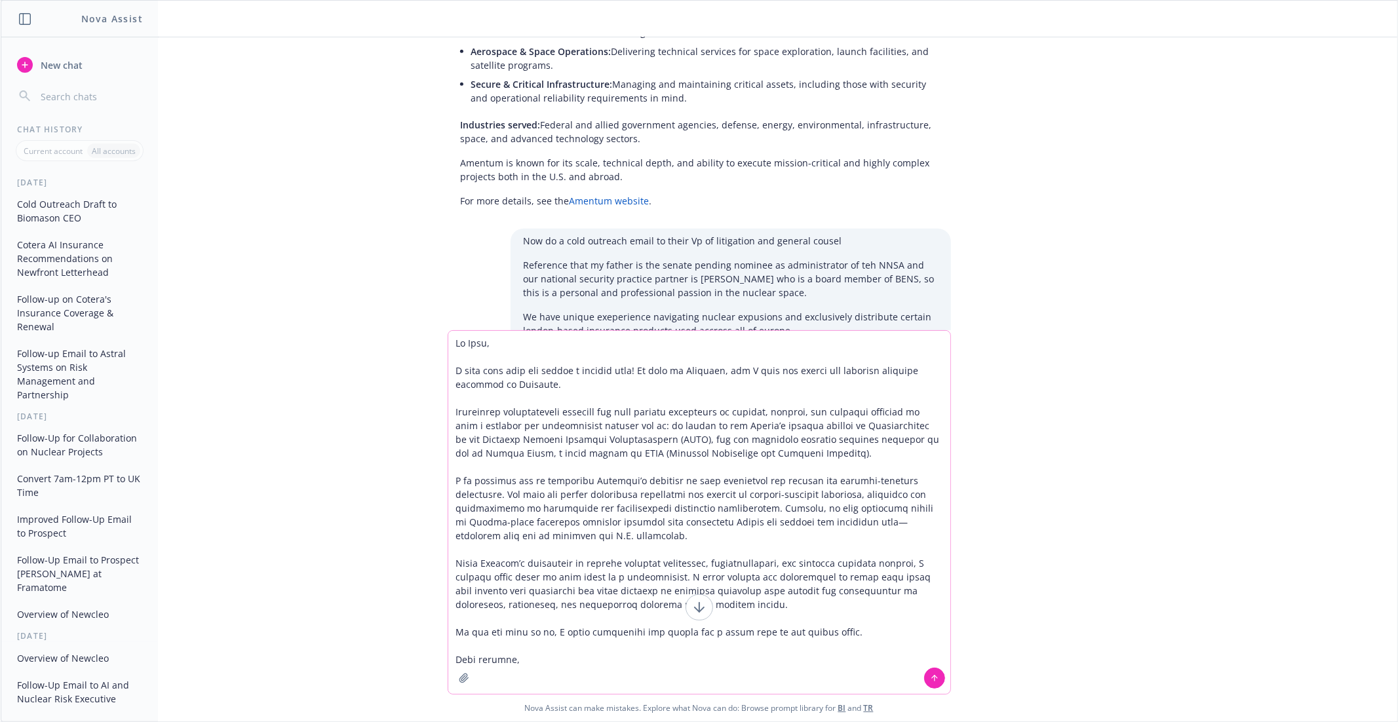
click at [649, 529] on textarea at bounding box center [699, 512] width 502 height 363
click at [689, 529] on textarea at bounding box center [699, 512] width 502 height 363
click at [890, 523] on textarea at bounding box center [699, 512] width 502 height 363
click at [926, 524] on textarea at bounding box center [699, 512] width 502 height 363
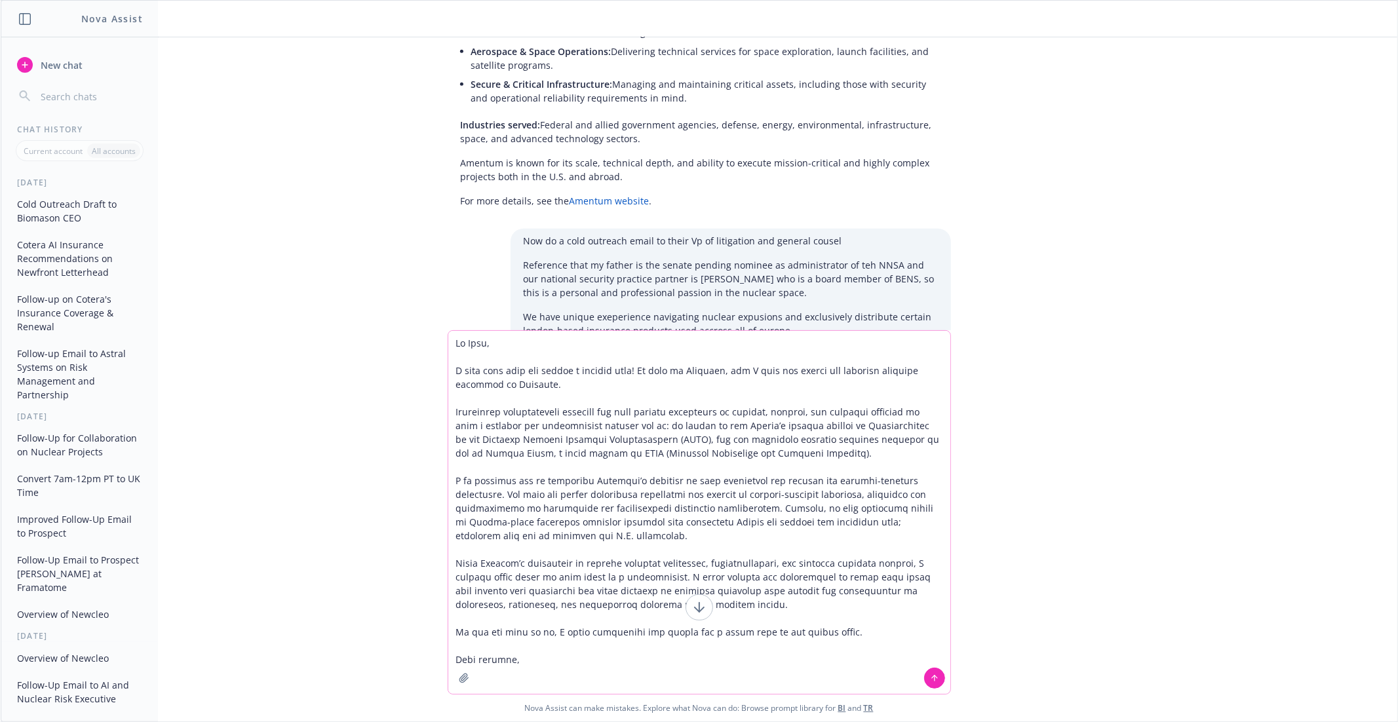
drag, startPoint x: 540, startPoint y: 535, endPoint x: 459, endPoint y: 535, distance: 81.2
click at [459, 535] on textarea at bounding box center [699, 512] width 502 height 363
drag, startPoint x: 577, startPoint y: 535, endPoint x: 569, endPoint y: 535, distance: 7.9
click at [575, 535] on textarea at bounding box center [699, 512] width 502 height 363
click at [514, 539] on textarea at bounding box center [699, 512] width 502 height 363
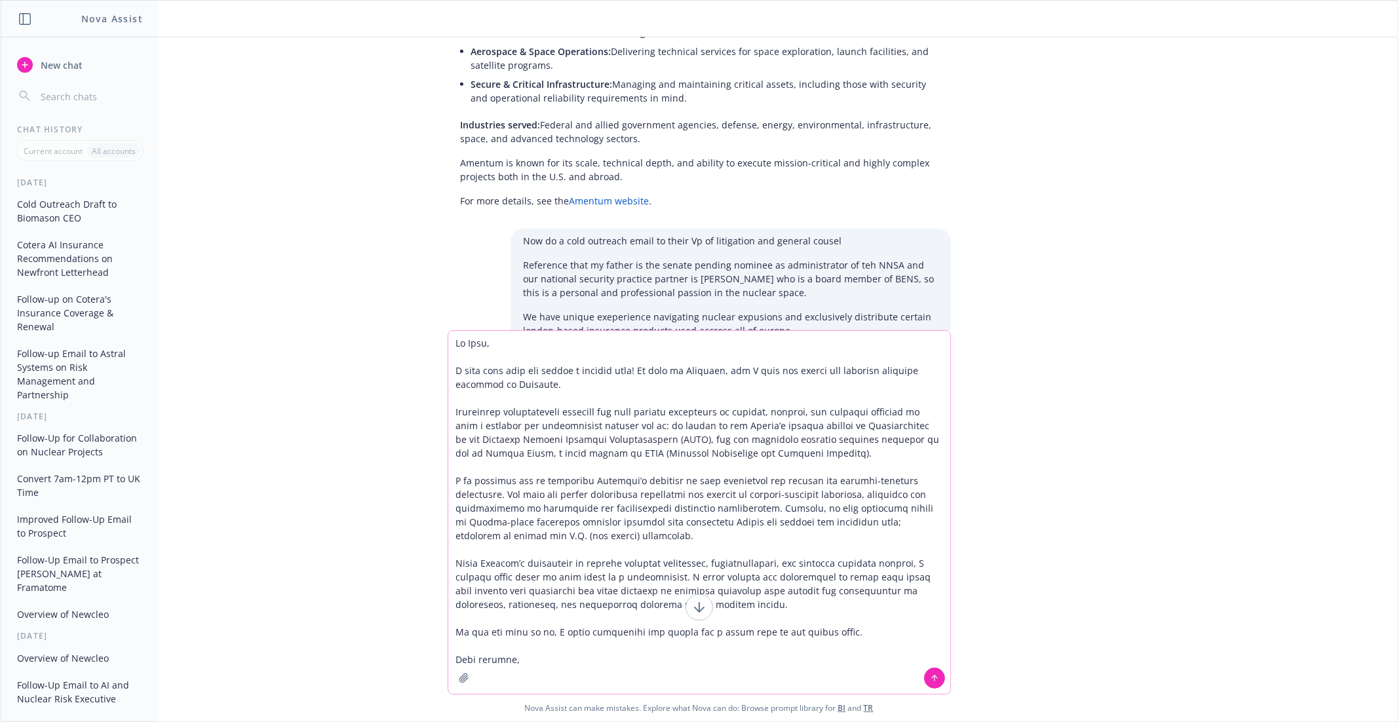
click at [863, 636] on textarea at bounding box center [699, 512] width 502 height 363
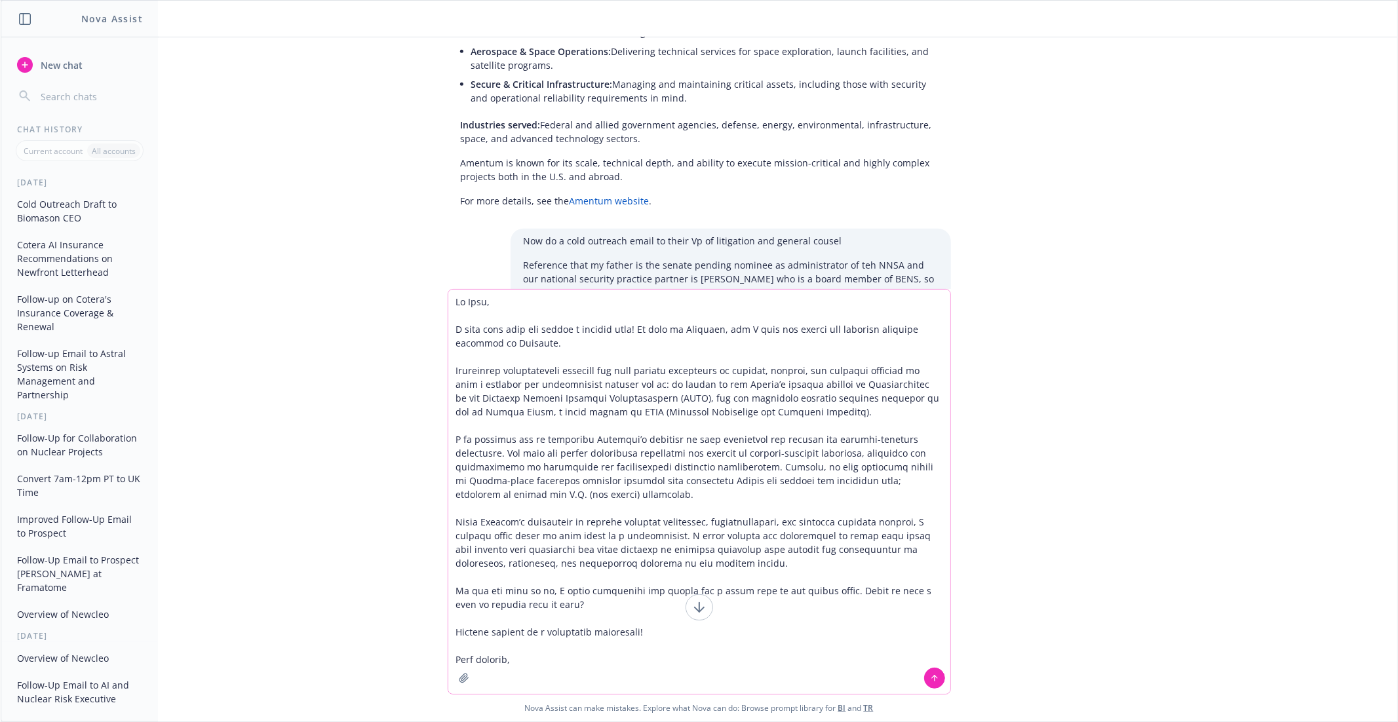
type textarea "Hi Erin, I hope that your are having a stellar week! My name is Marshall, and I…"
click at [936, 680] on icon at bounding box center [934, 678] width 9 height 9
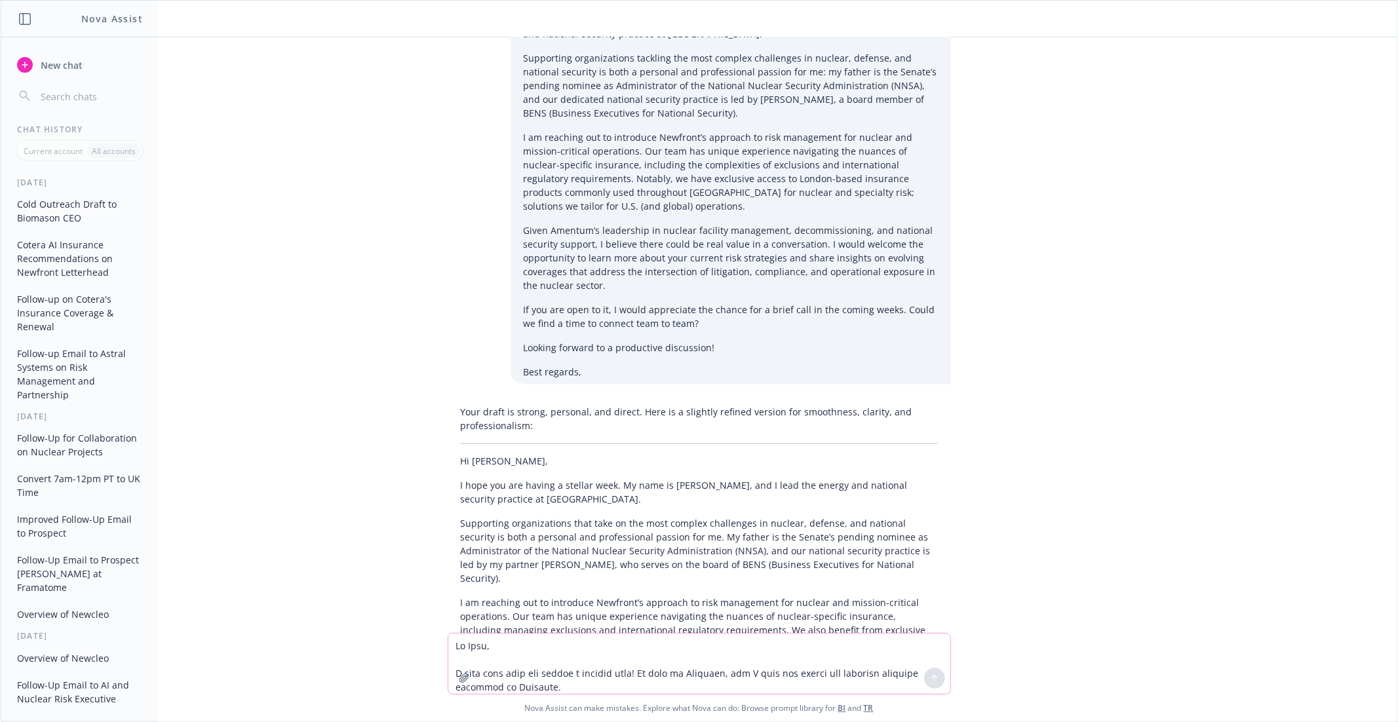
scroll to position [10665, 0]
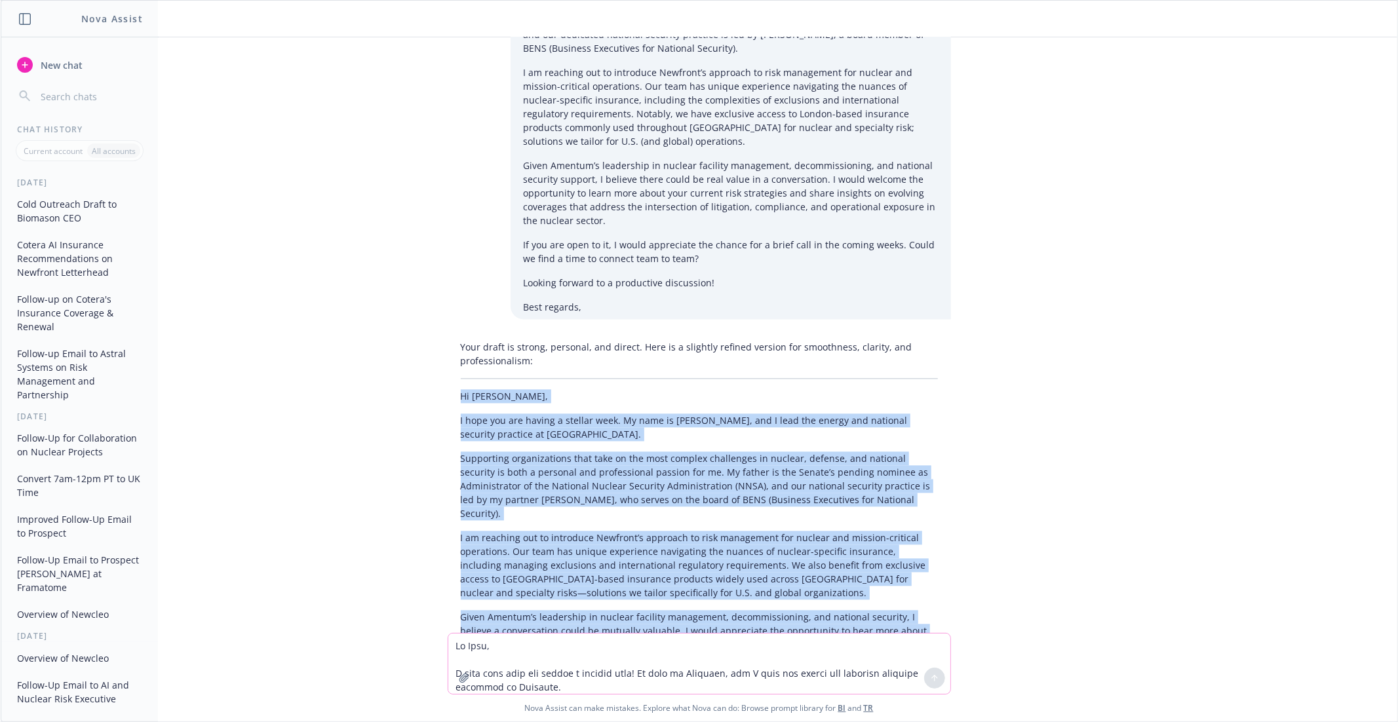
drag, startPoint x: 461, startPoint y: 152, endPoint x: 538, endPoint y: 478, distance: 334.7
click at [538, 478] on div "Your draft is strong, personal, and direct. Here is a slightly refined version …" at bounding box center [698, 598] width 503 height 526
copy div "Hi Erin, I hope you are having a stellar week. My name is Marshall, and I lead …"
